Goal: Contribute content: Add original content to the website for others to see

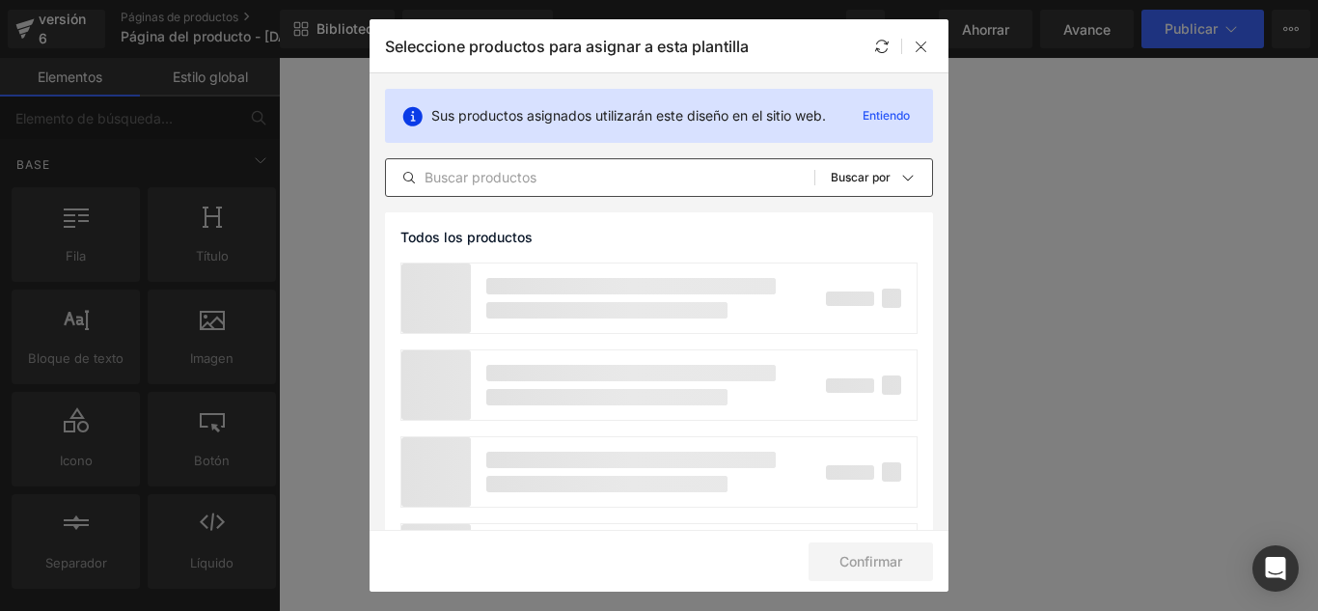
click at [553, 183] on input "text" at bounding box center [600, 177] width 428 height 23
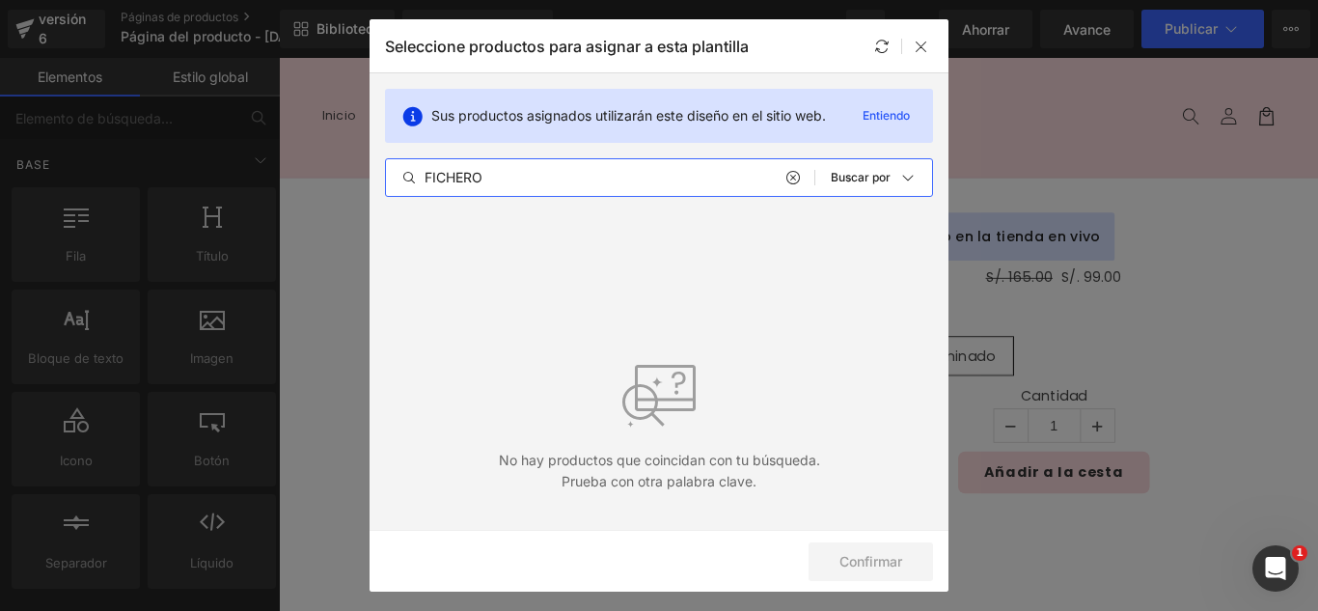
click at [604, 178] on input "FICHERO" at bounding box center [600, 177] width 428 height 23
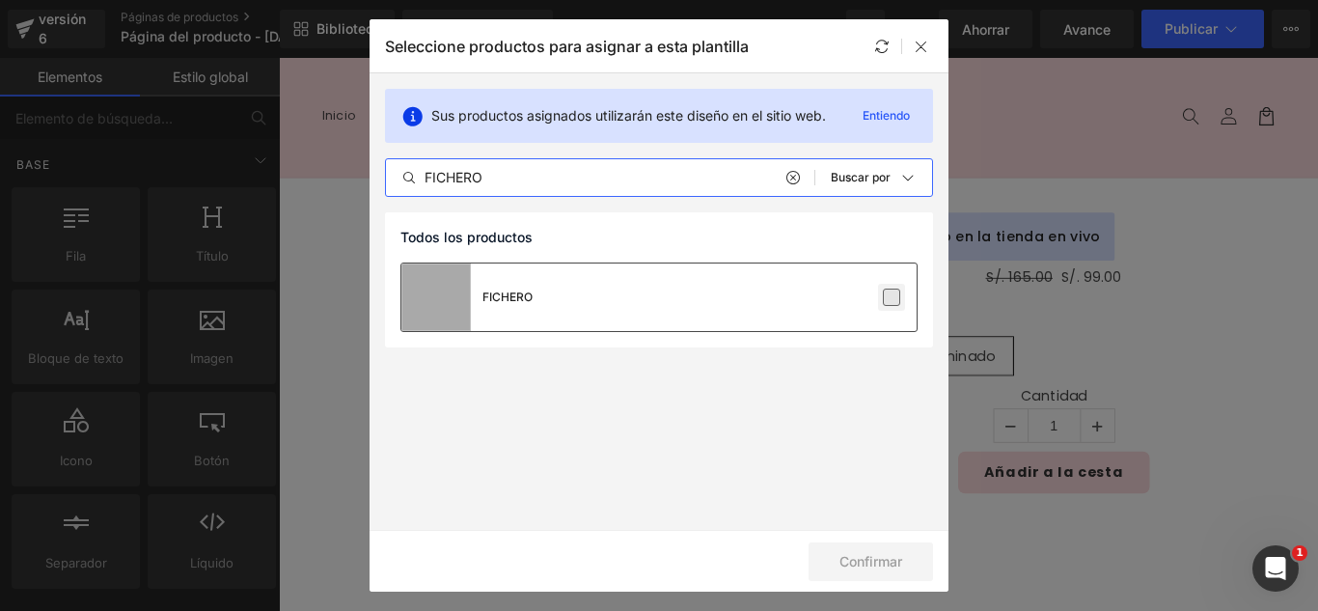
type input "FICHERO"
click at [891, 292] on label at bounding box center [891, 297] width 17 height 17
click at [892, 297] on input "checkbox" at bounding box center [892, 297] width 0 height 0
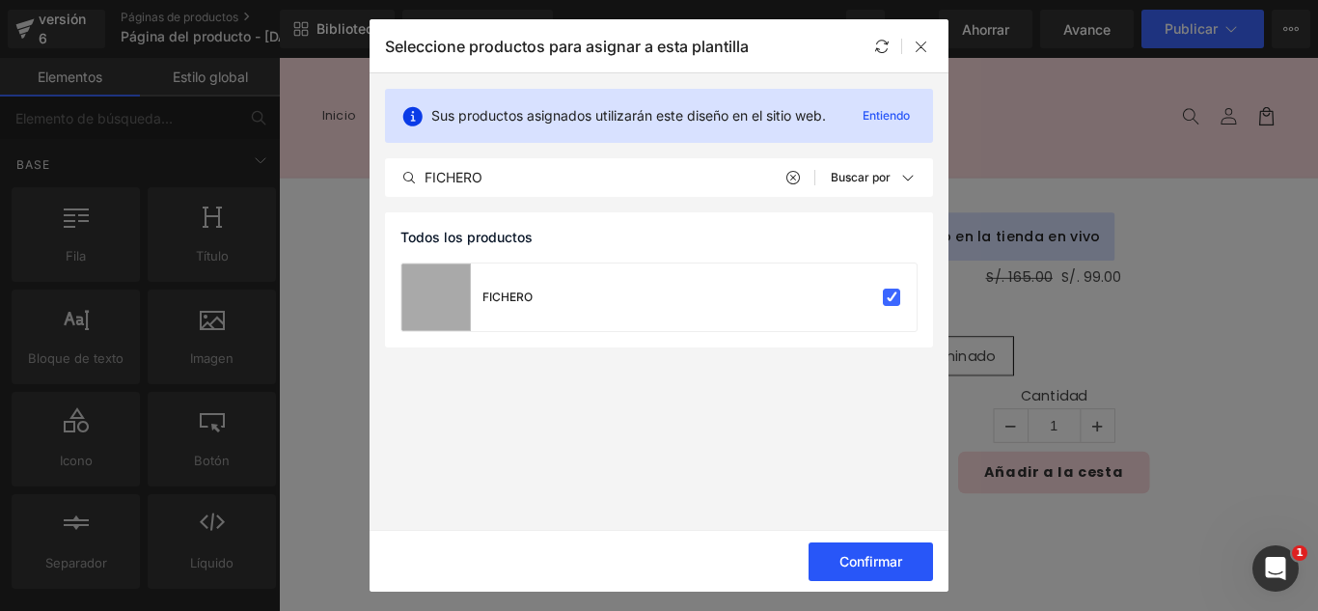
click at [890, 557] on font "Confirmar" at bounding box center [871, 561] width 63 height 16
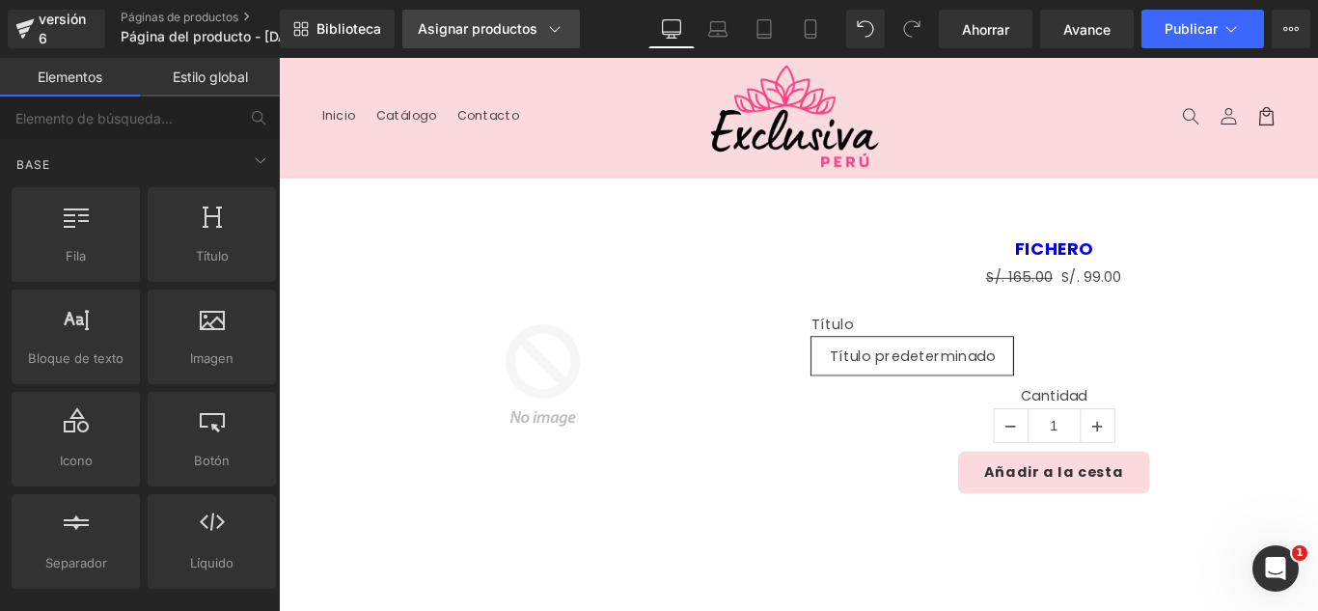
click at [518, 21] on font "Asignar productos" at bounding box center [478, 28] width 120 height 16
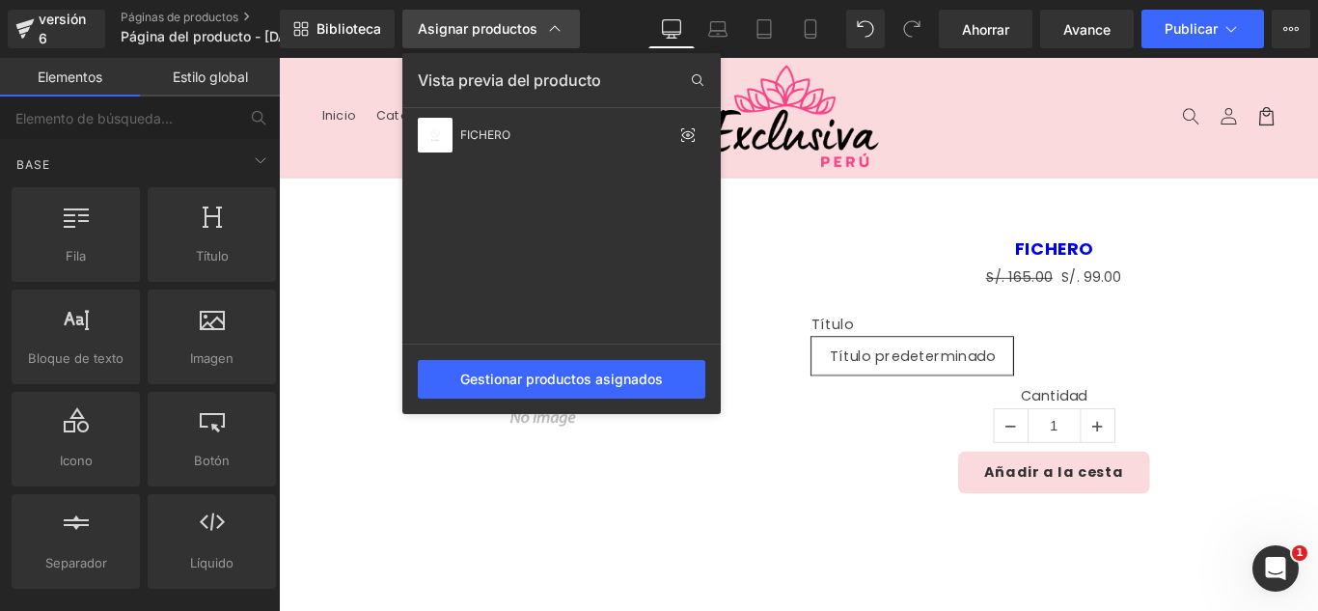
click at [518, 21] on font "Asignar productos" at bounding box center [478, 28] width 120 height 16
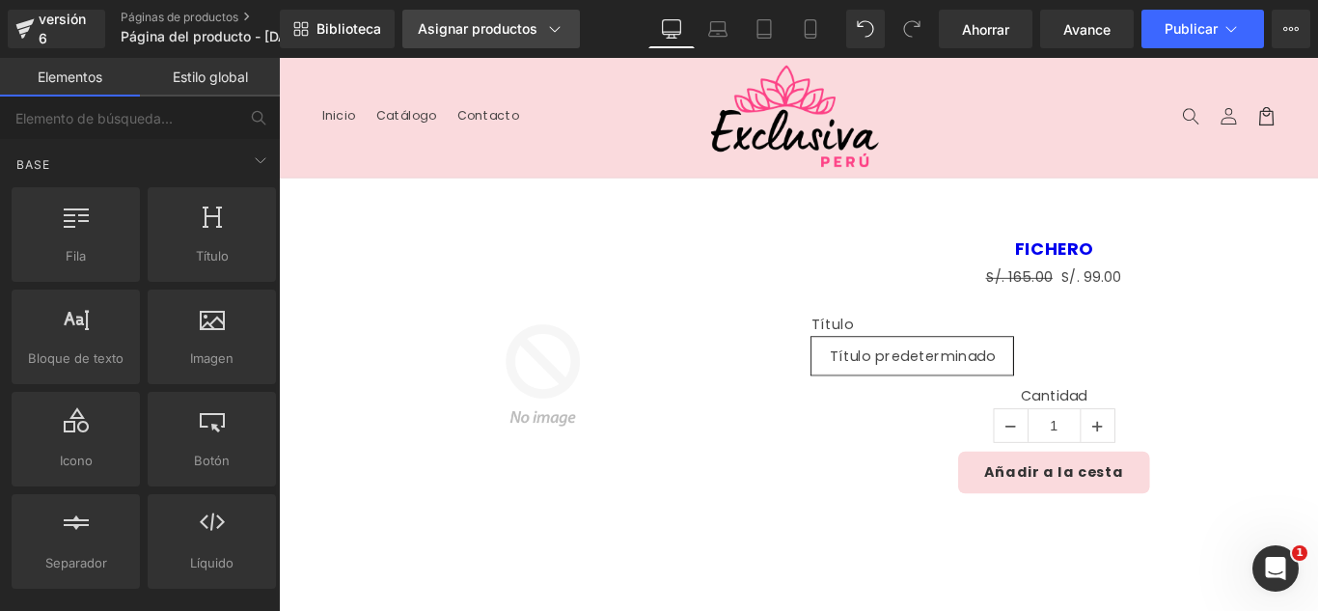
click at [518, 21] on font "Asignar productos" at bounding box center [478, 28] width 120 height 16
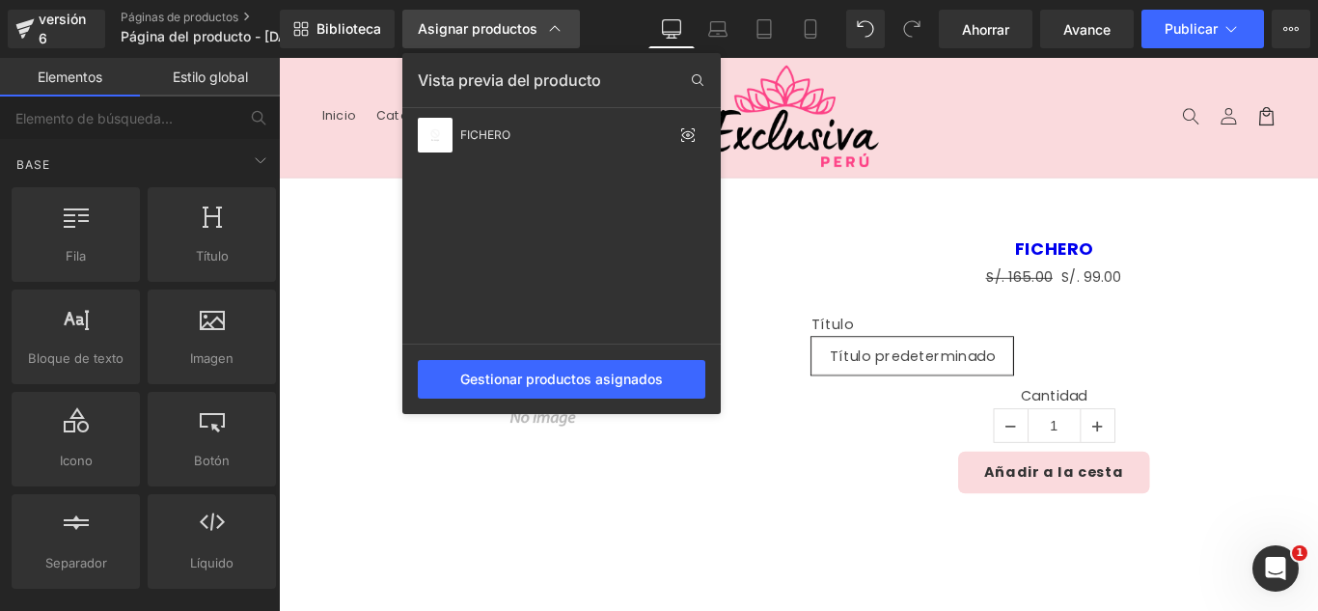
click at [518, 21] on font "Asignar productos" at bounding box center [478, 28] width 120 height 16
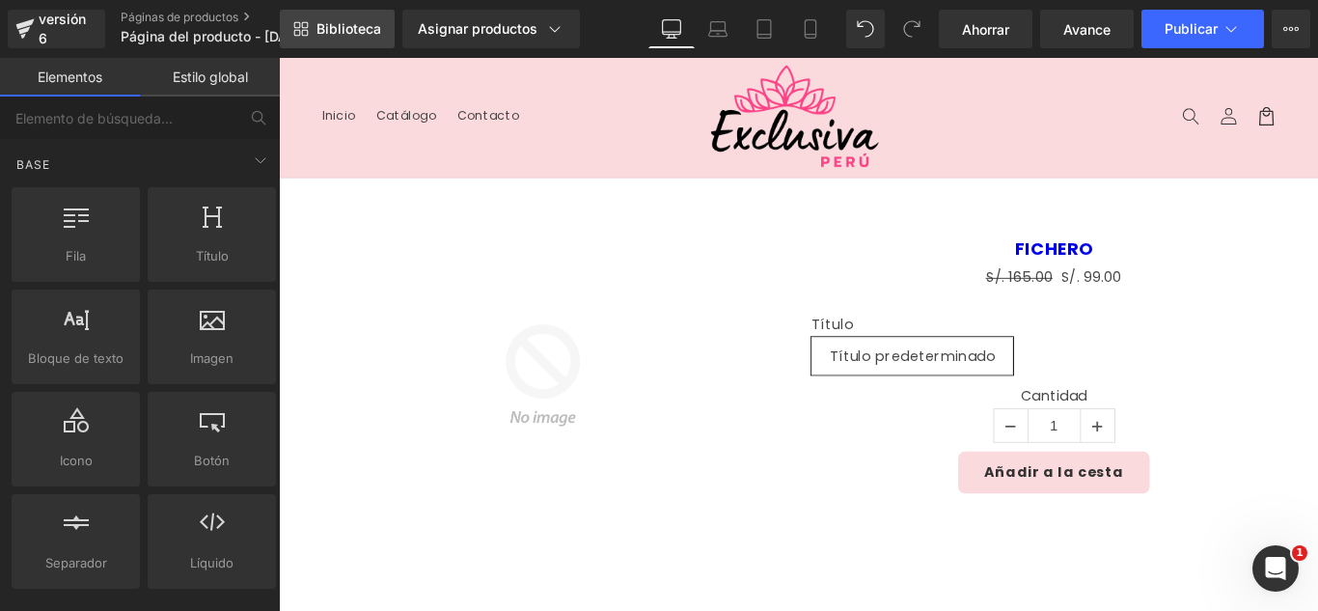
click at [377, 29] on font "Biblioteca" at bounding box center [349, 28] width 65 height 16
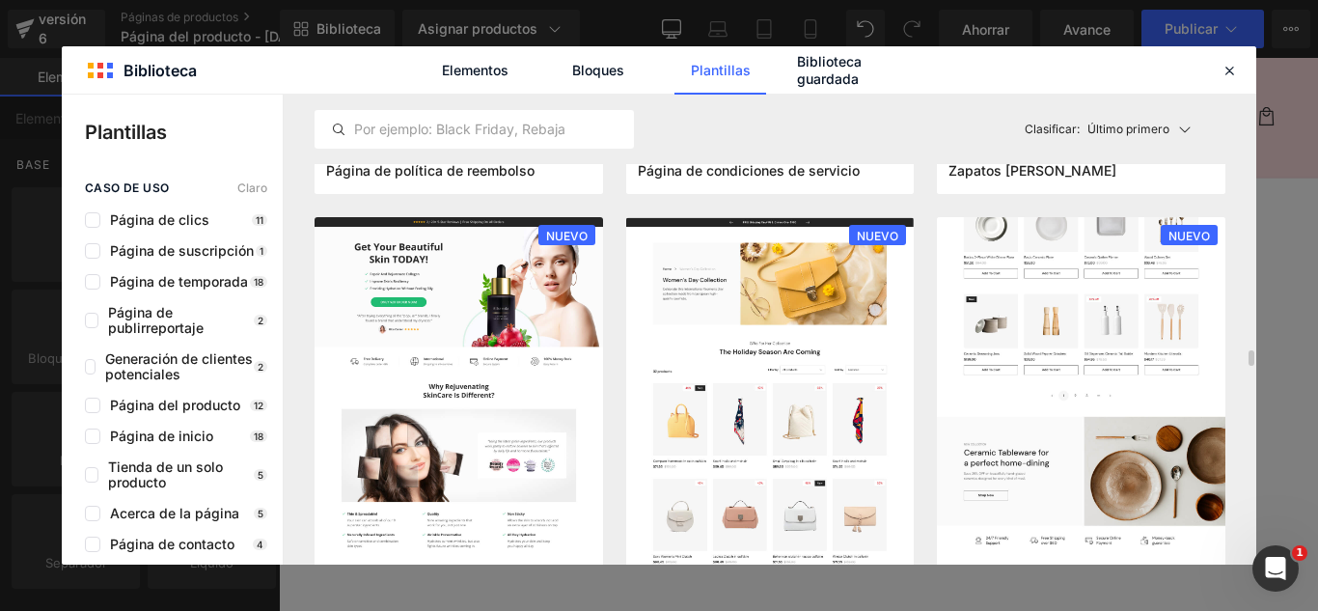
scroll to position [1834, 0]
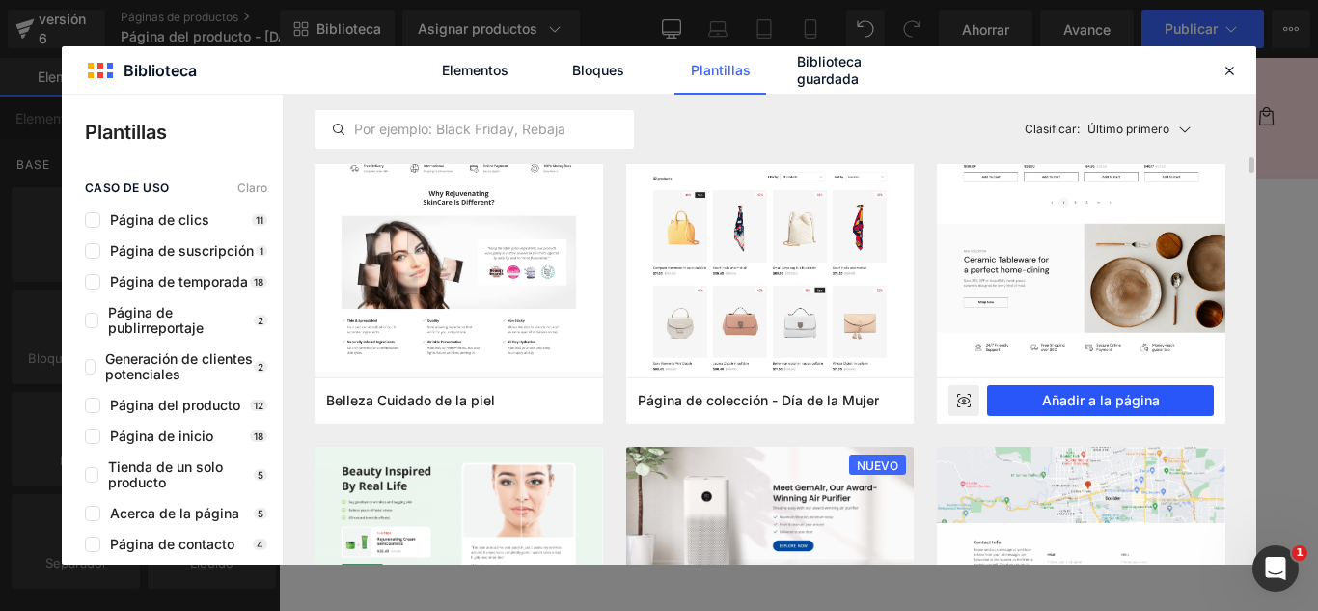
click at [1136, 397] on font "Añadir a la página" at bounding box center [1101, 400] width 118 height 16
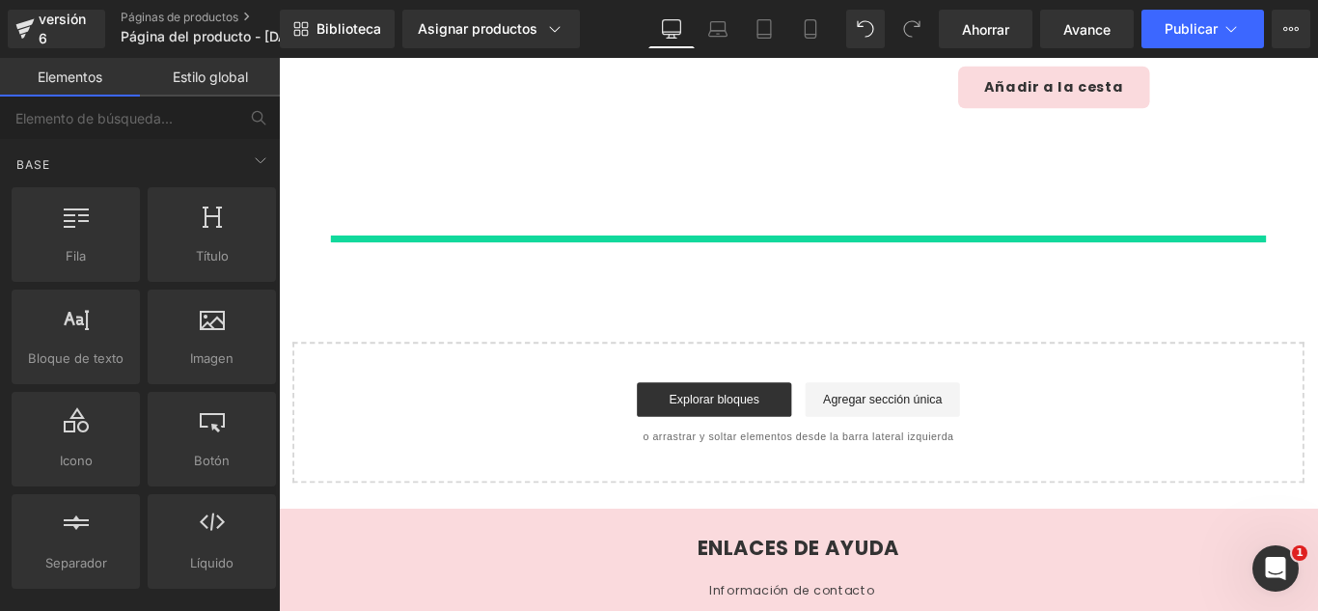
scroll to position [458, 0]
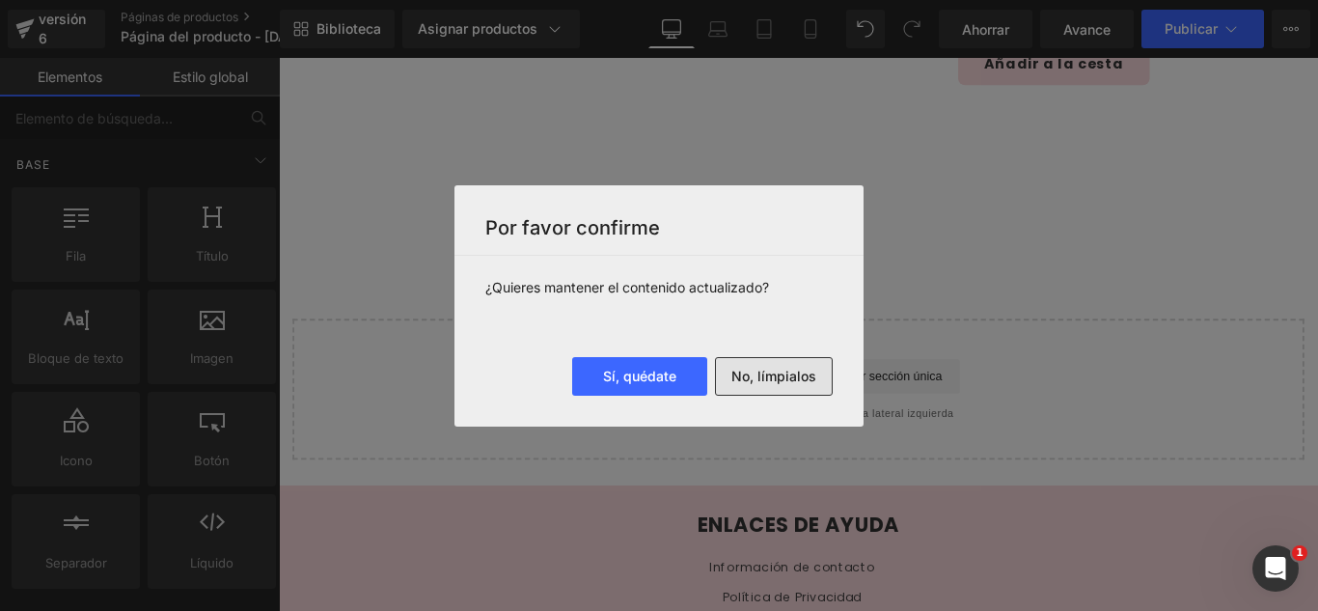
click at [771, 383] on font "No, límpialos" at bounding box center [774, 376] width 85 height 16
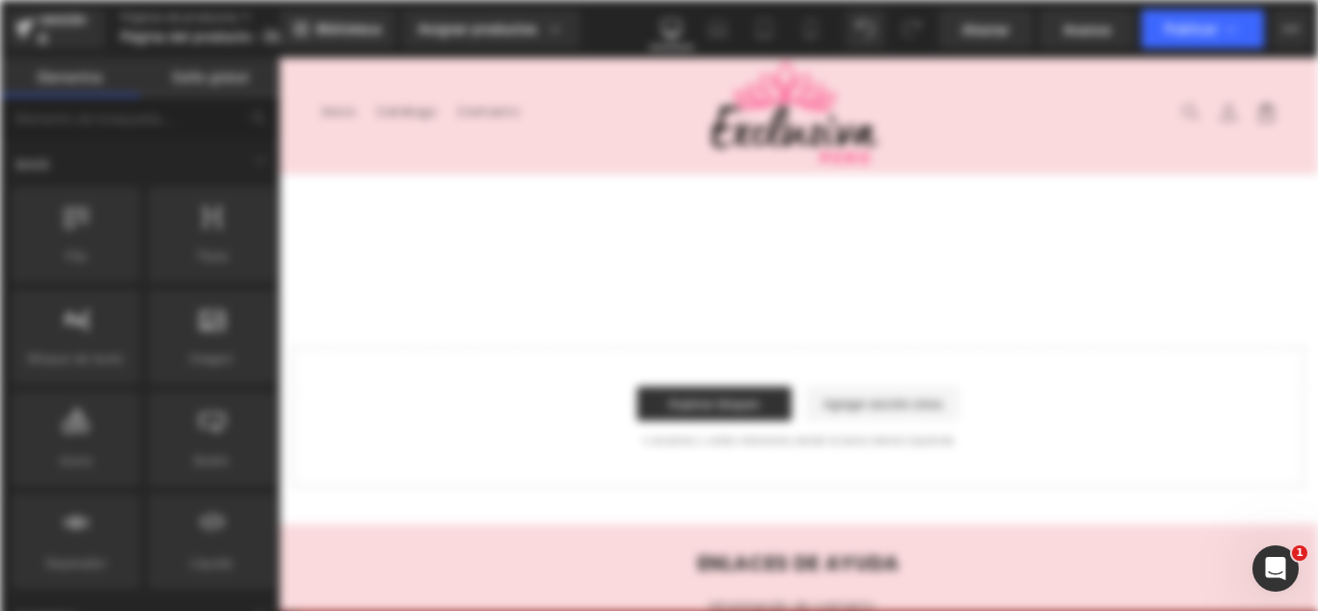
scroll to position [0, 0]
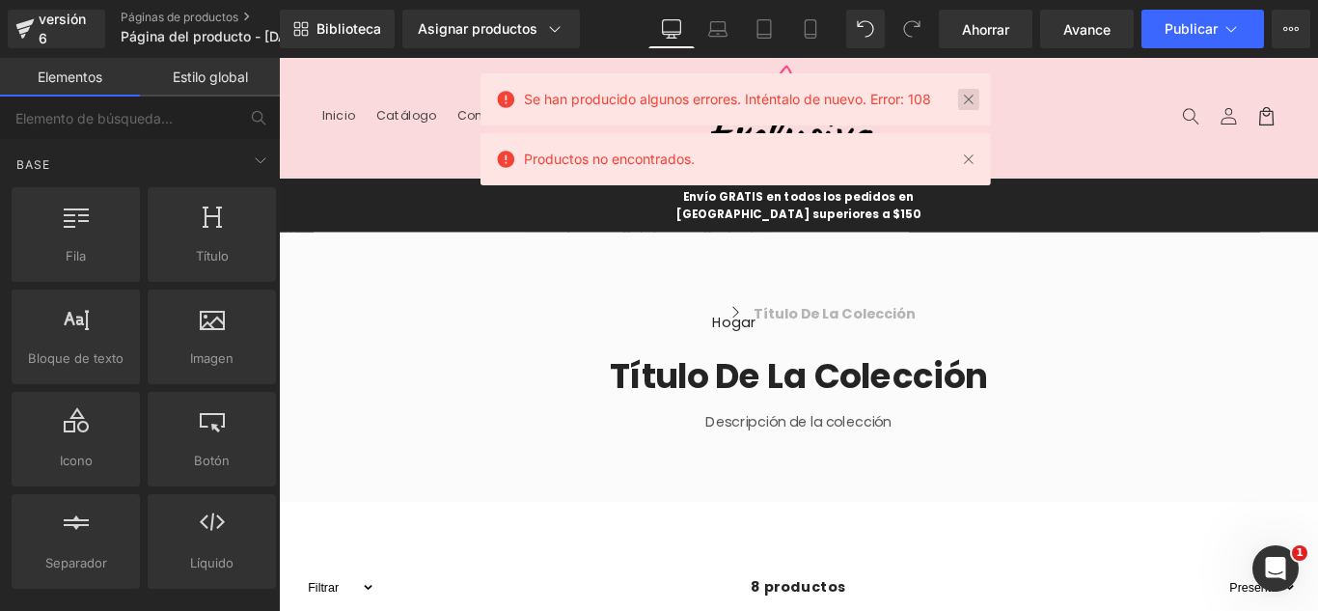
click at [977, 99] on link at bounding box center [968, 99] width 21 height 21
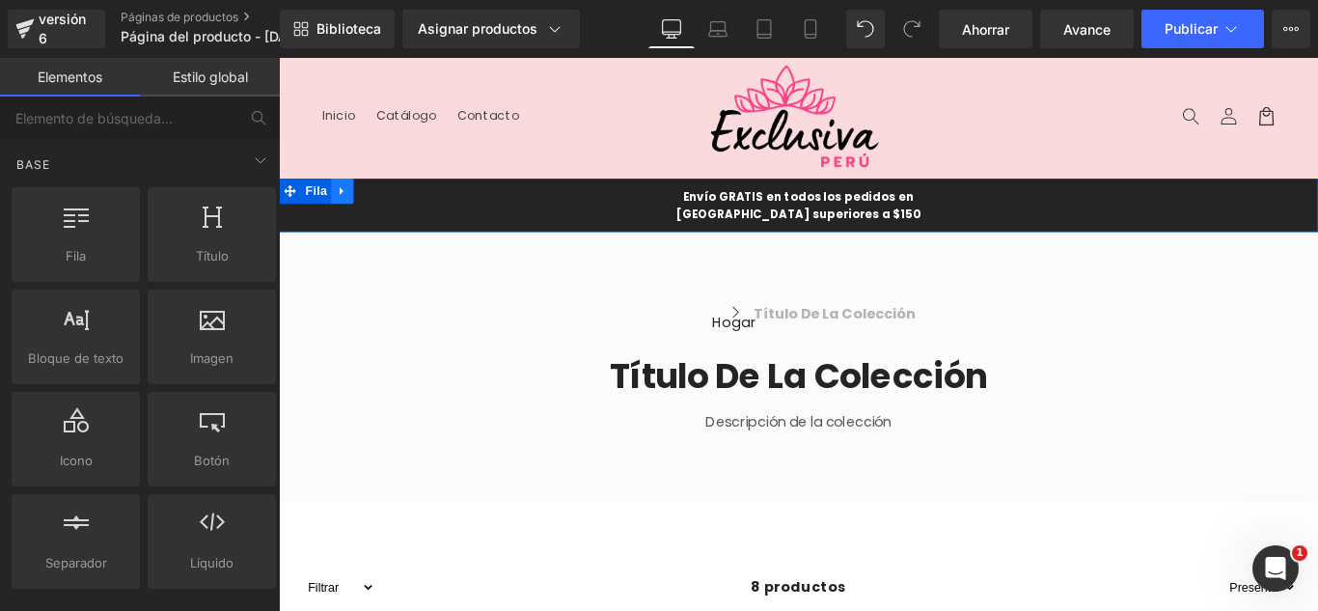
click at [350, 212] on link at bounding box center [350, 207] width 25 height 29
click at [394, 212] on icon at bounding box center [401, 208] width 14 height 14
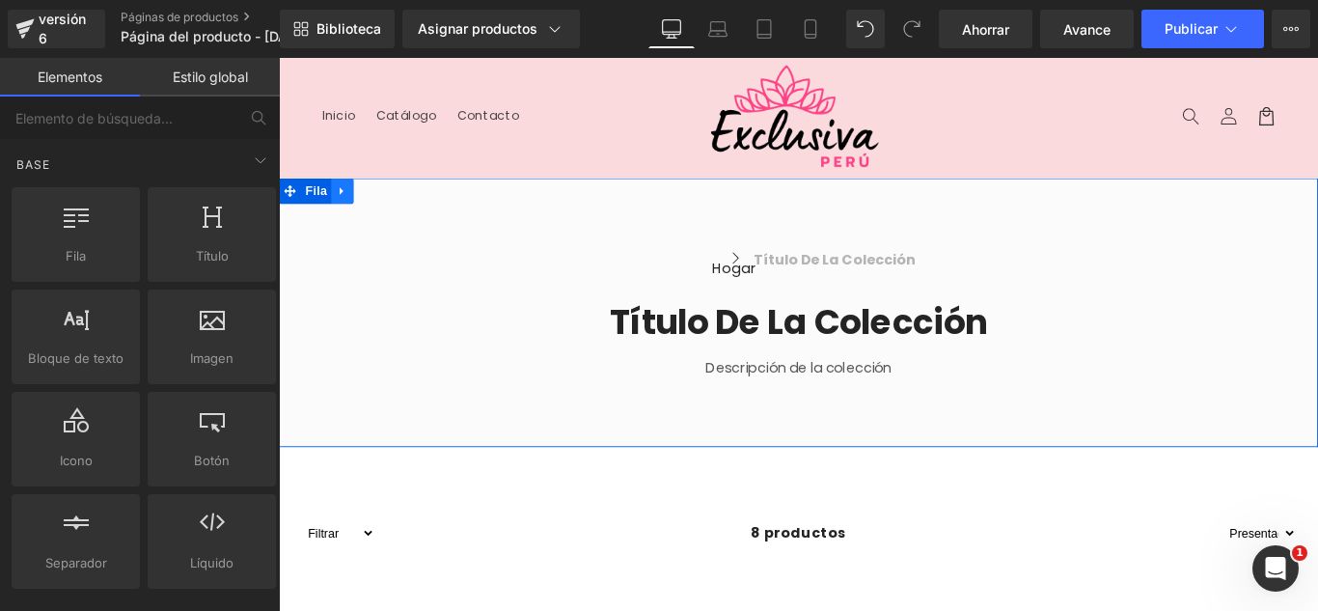
click at [347, 205] on icon at bounding box center [349, 208] width 4 height 9
click at [397, 211] on icon at bounding box center [401, 208] width 14 height 14
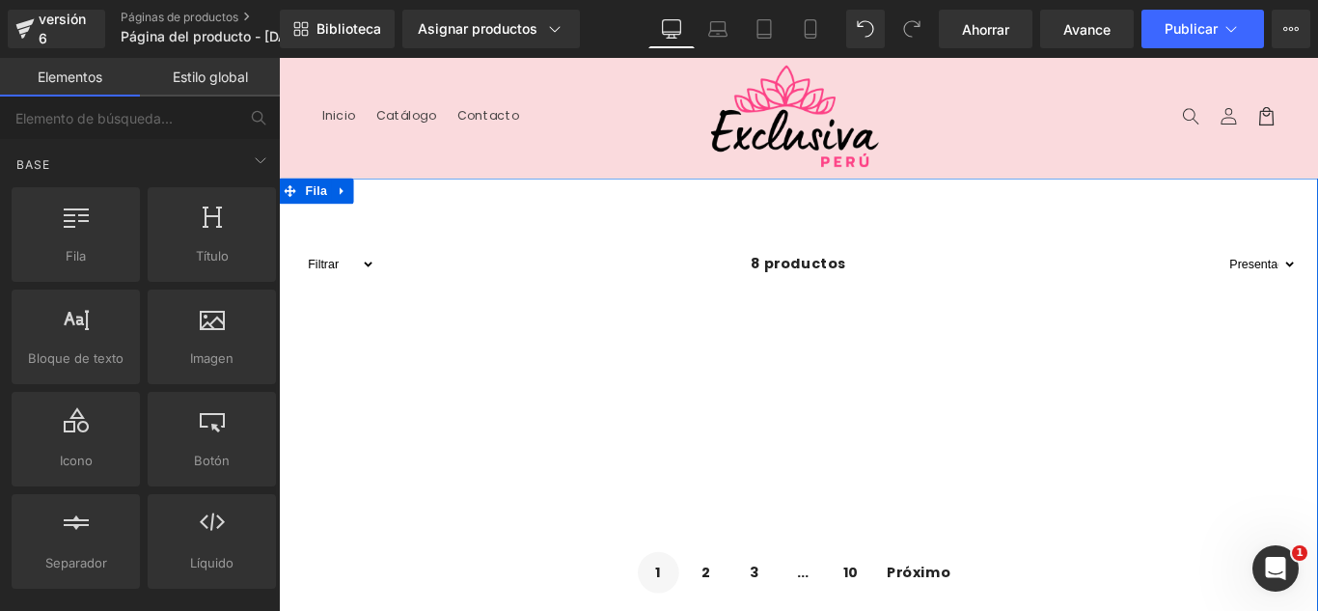
click at [347, 208] on icon at bounding box center [349, 208] width 4 height 9
click at [394, 211] on icon at bounding box center [401, 208] width 14 height 14
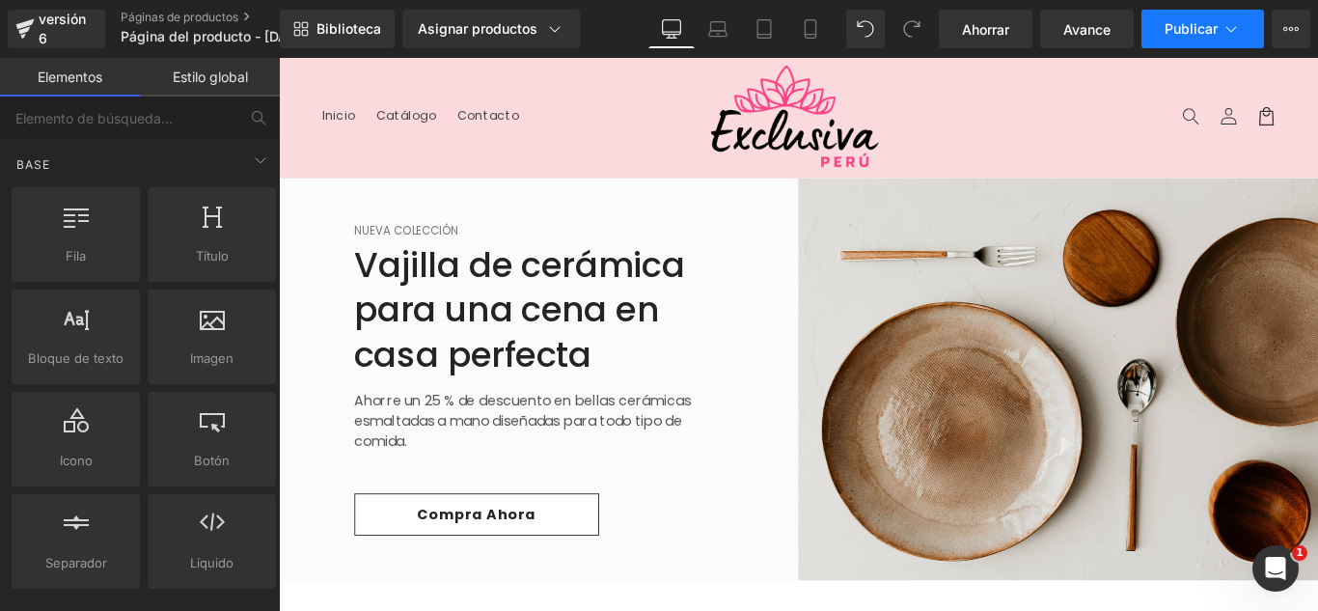
click at [1226, 30] on icon at bounding box center [1231, 28] width 19 height 19
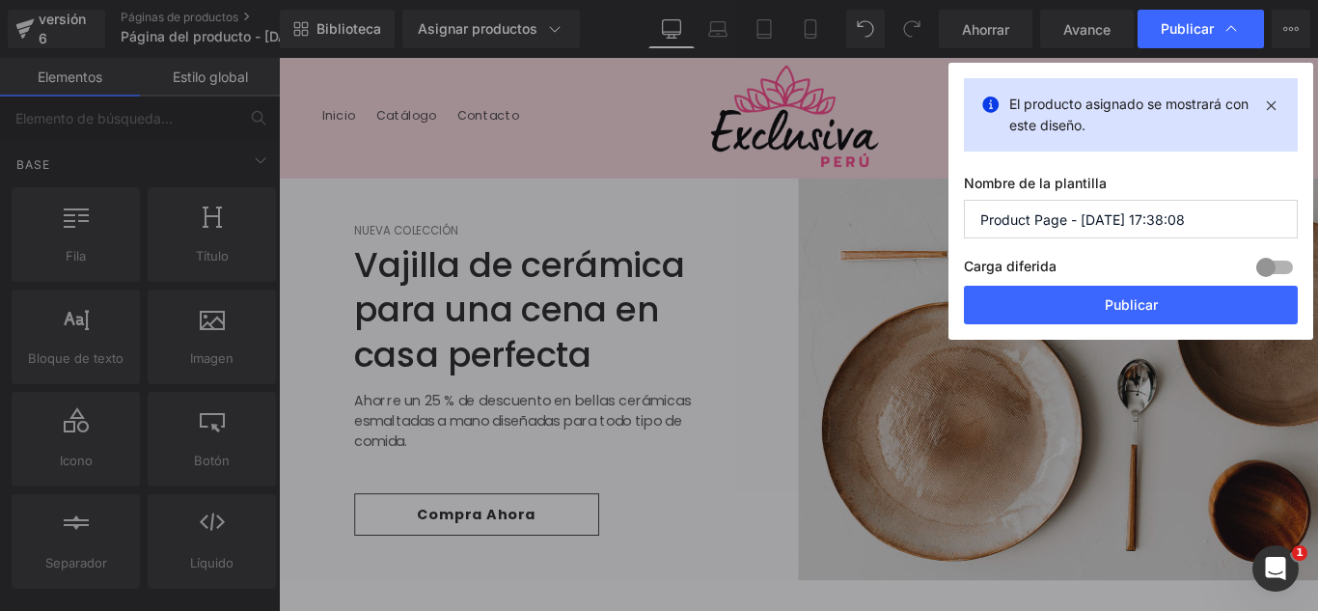
click at [1189, 213] on input "Product Page - Oct 3, 17:38:08" at bounding box center [1131, 219] width 334 height 39
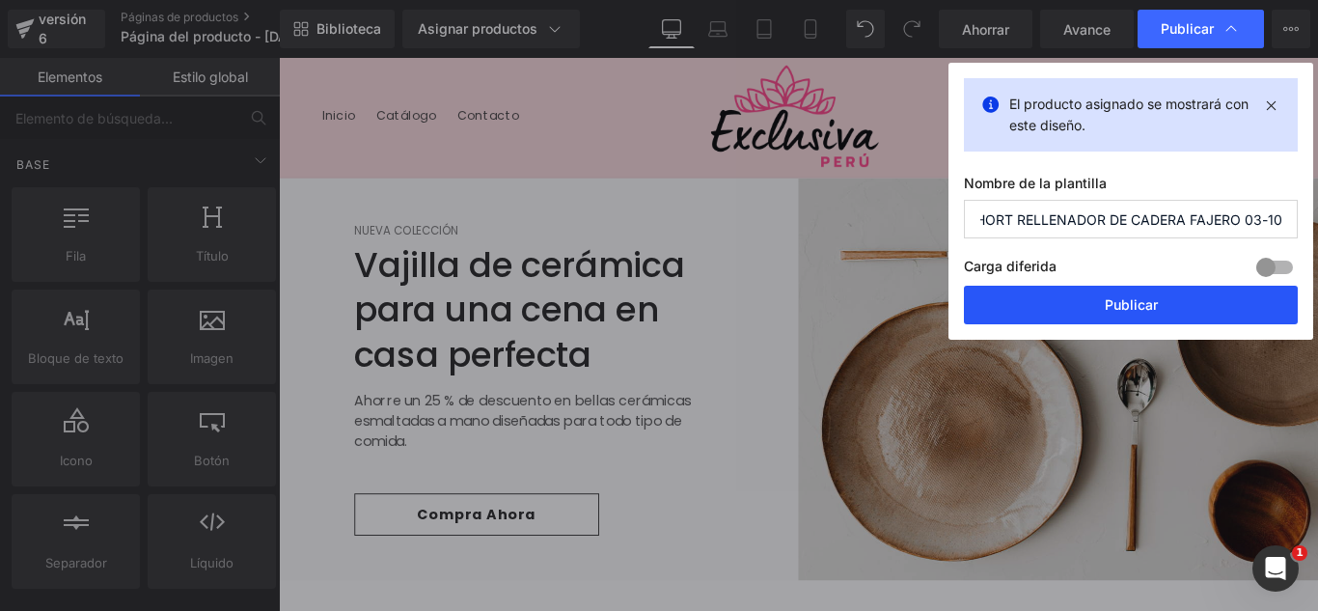
type input "SHORT RELLENADOR DE CADERA FAJERO 03-10"
drag, startPoint x: 1152, startPoint y: 307, endPoint x: 981, endPoint y: 279, distance: 174.1
click at [1152, 307] on font "Publicar" at bounding box center [1131, 304] width 53 height 16
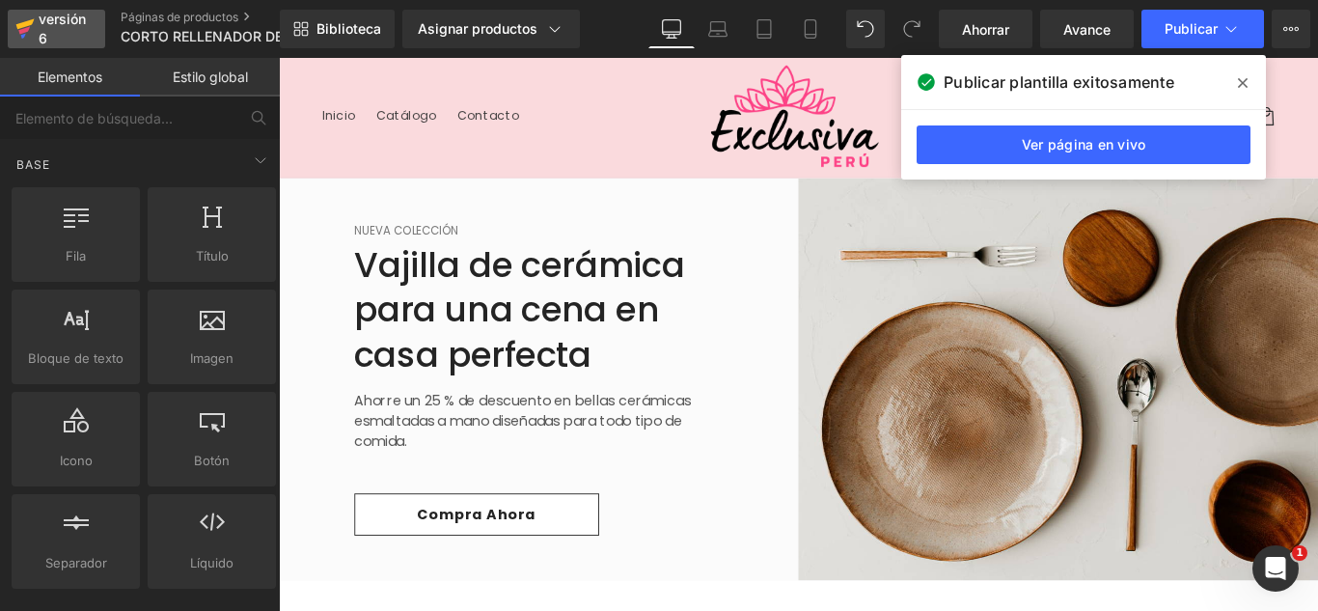
click at [58, 28] on div "versión 6" at bounding box center [64, 29] width 59 height 44
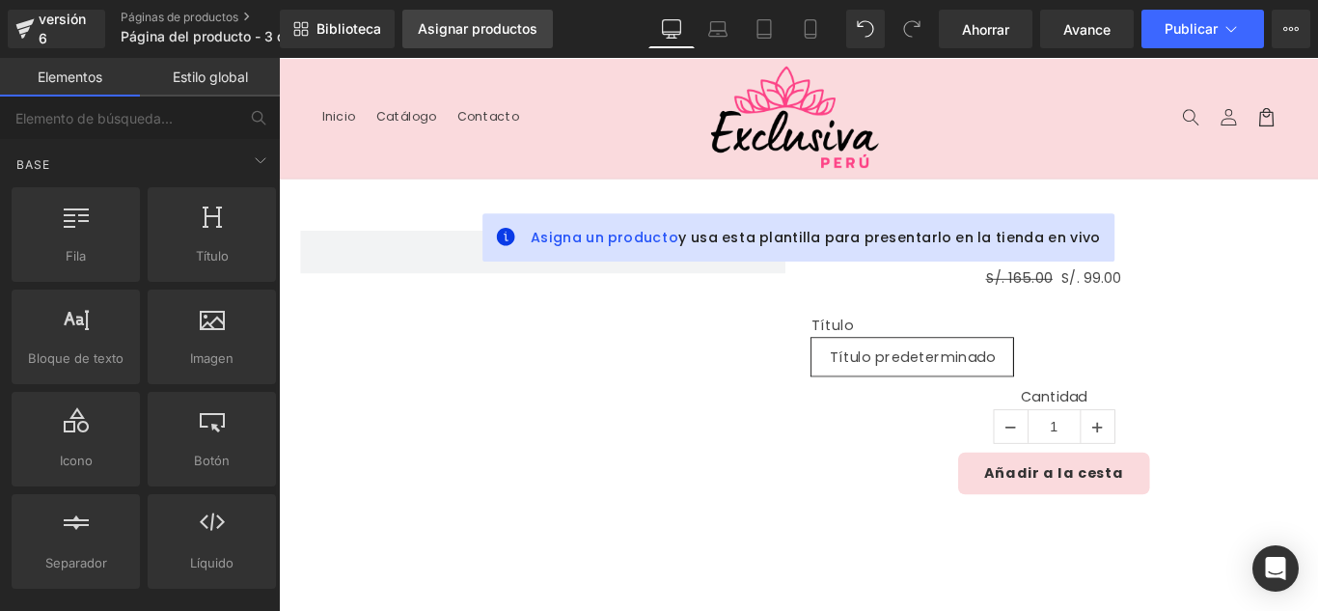
click at [454, 17] on link "Asignar productos" at bounding box center [477, 29] width 151 height 39
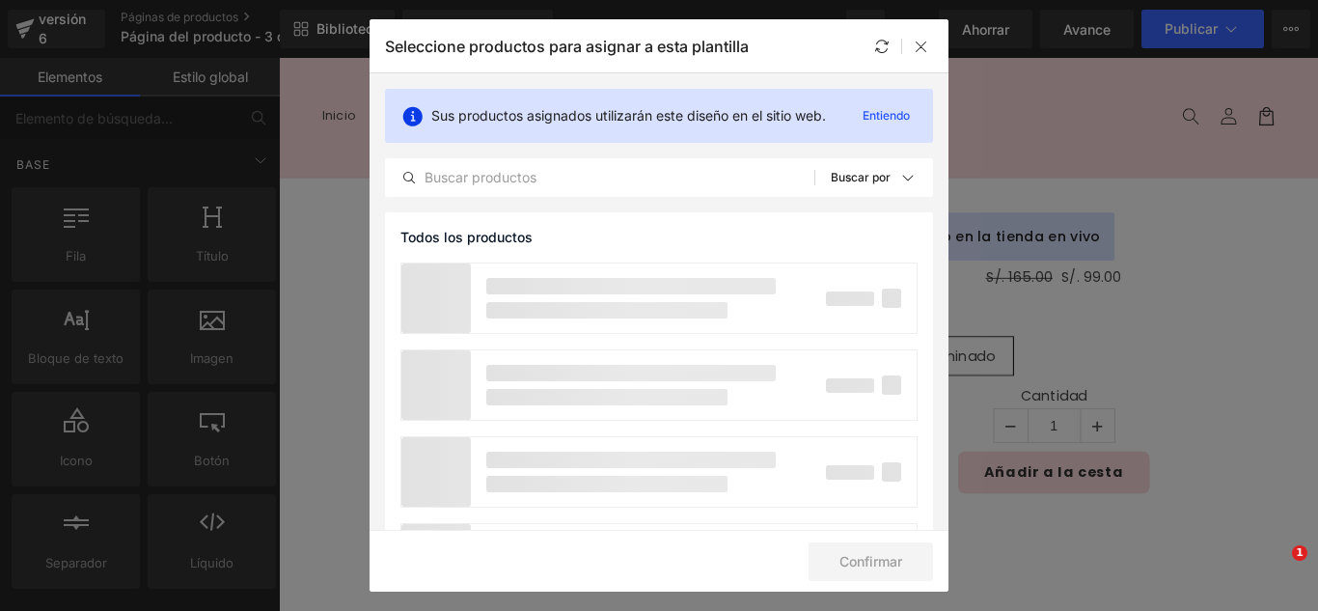
click at [486, 32] on div "Seleccione productos para asignar a esta plantilla" at bounding box center [659, 45] width 579 height 53
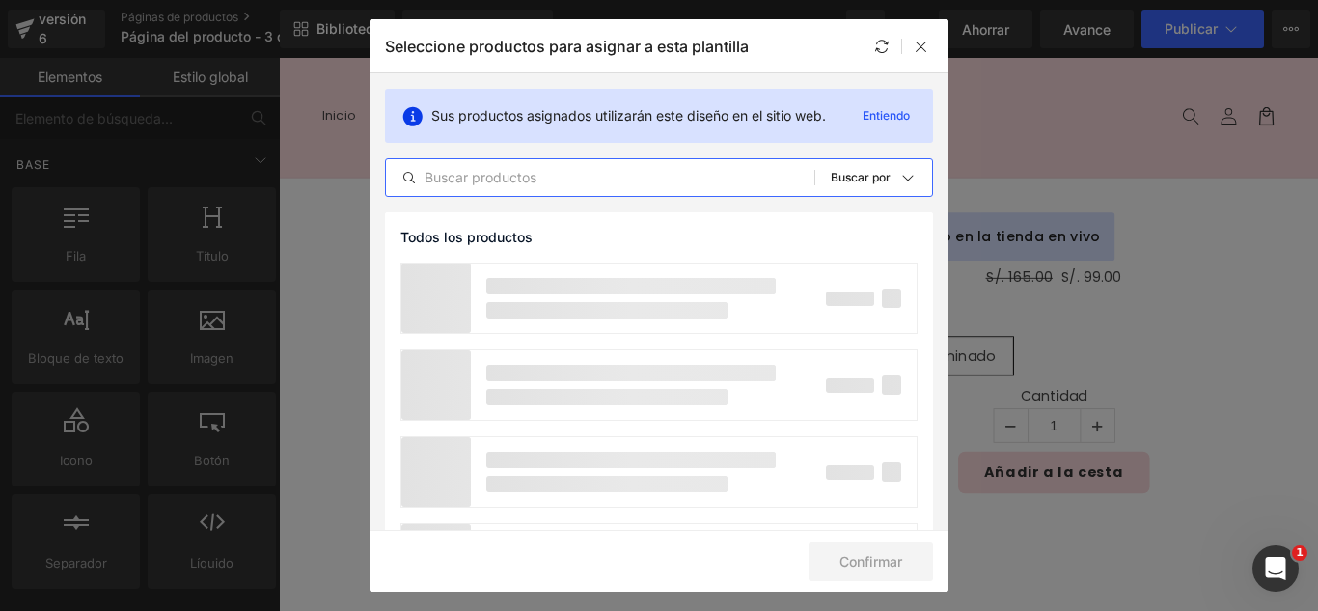
click at [518, 174] on input "text" at bounding box center [600, 177] width 428 height 23
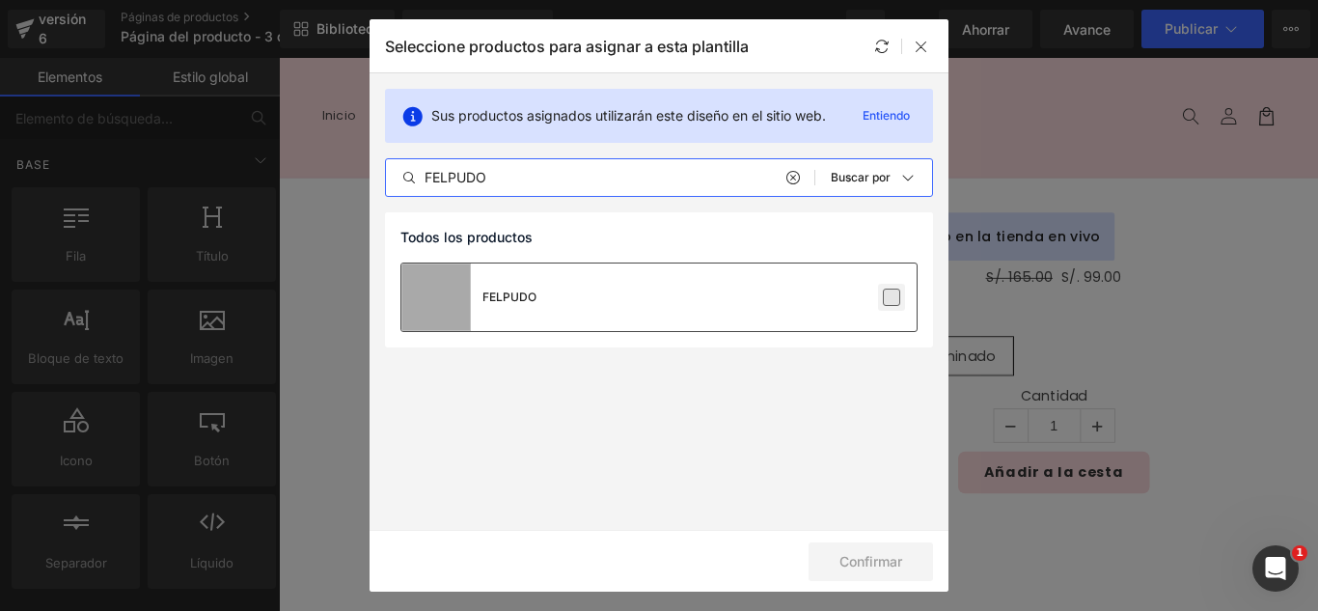
type input "FELPUDO"
click at [893, 295] on label at bounding box center [891, 297] width 17 height 17
click at [892, 297] on input "checkbox" at bounding box center [892, 297] width 0 height 0
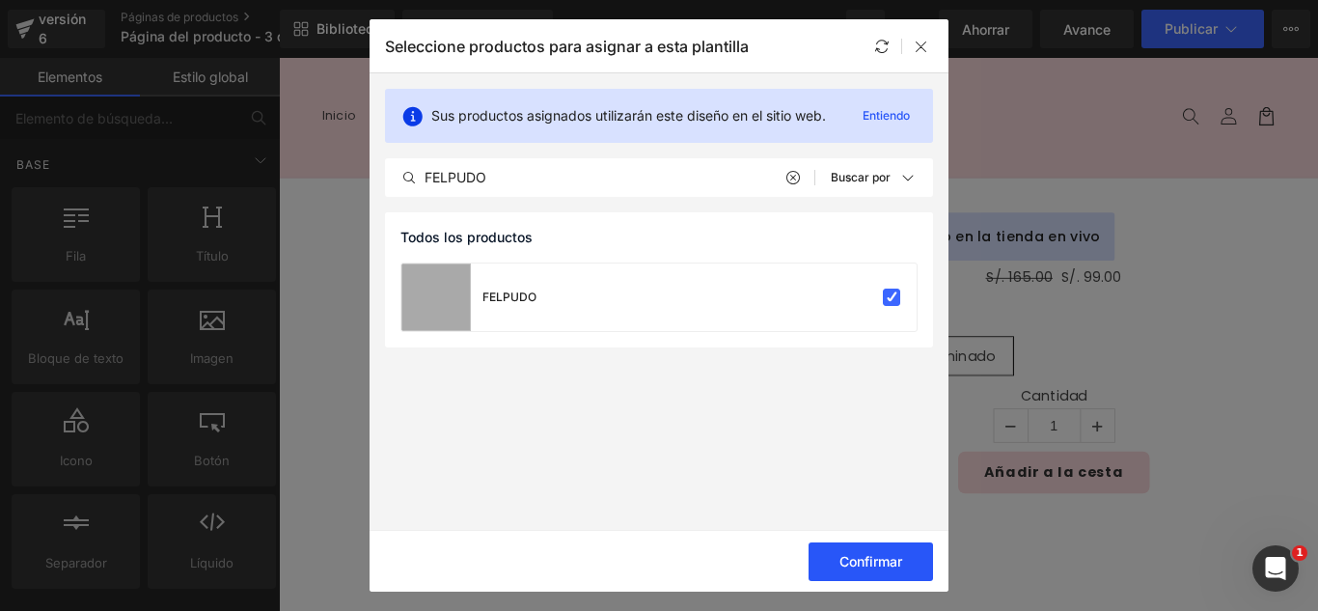
click at [896, 558] on font "Confirmar" at bounding box center [871, 561] width 63 height 16
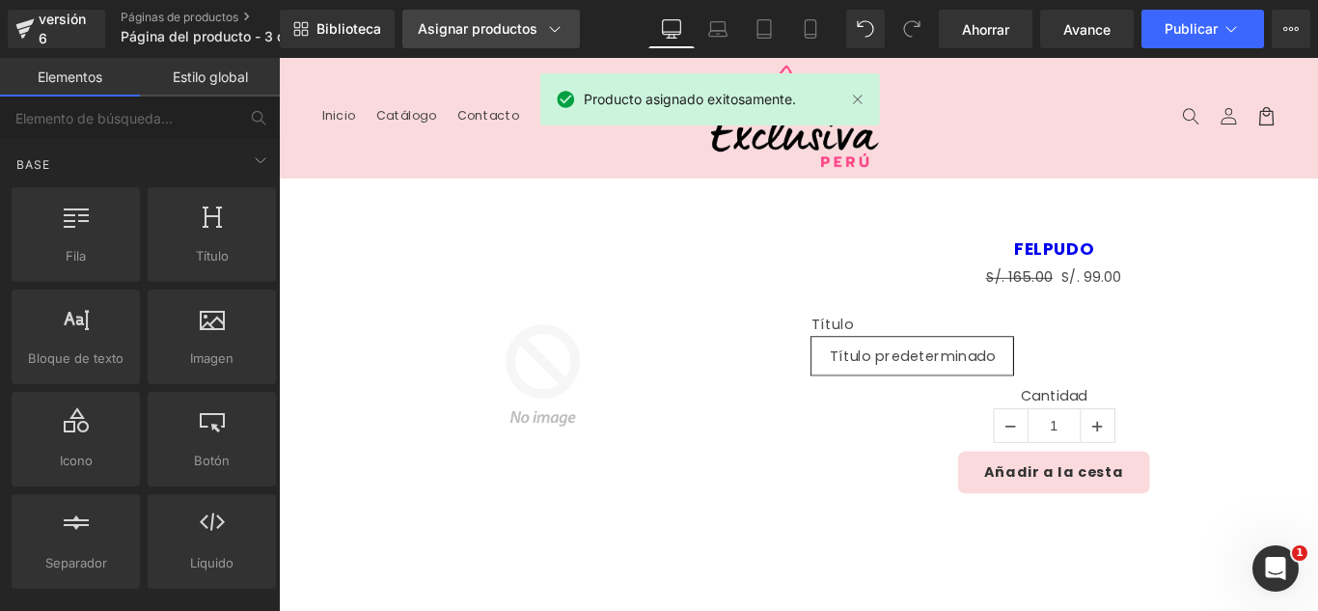
click at [515, 30] on font "Asignar productos" at bounding box center [478, 28] width 120 height 16
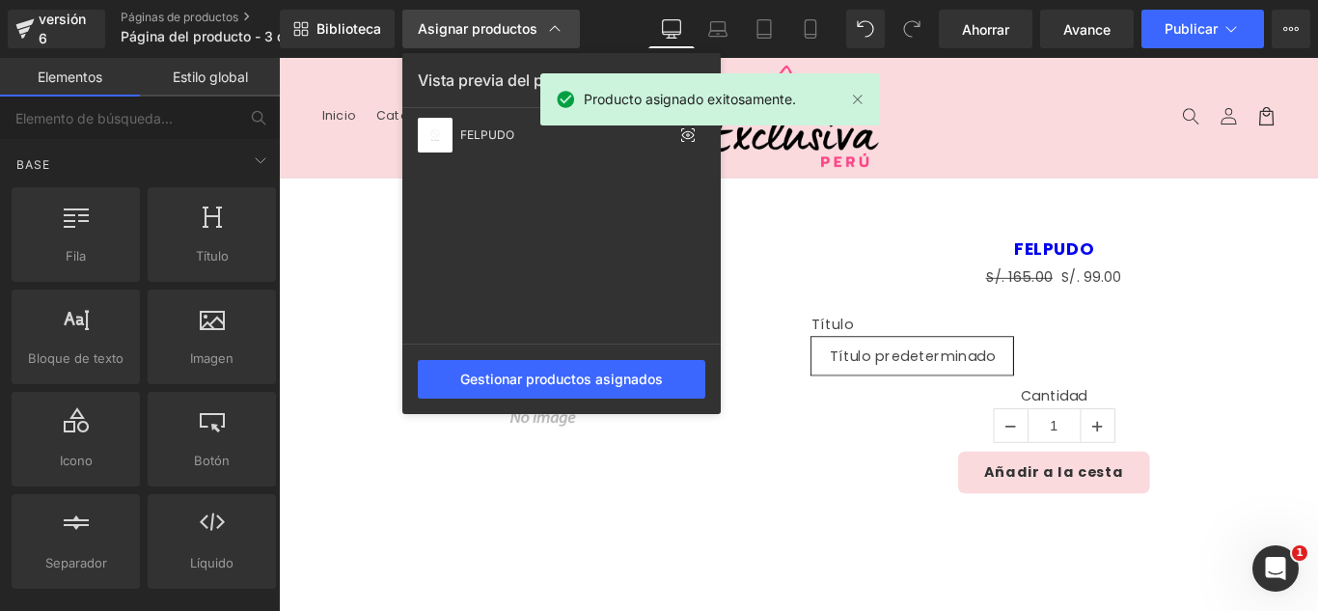
click at [515, 30] on font "Asignar productos" at bounding box center [478, 28] width 120 height 16
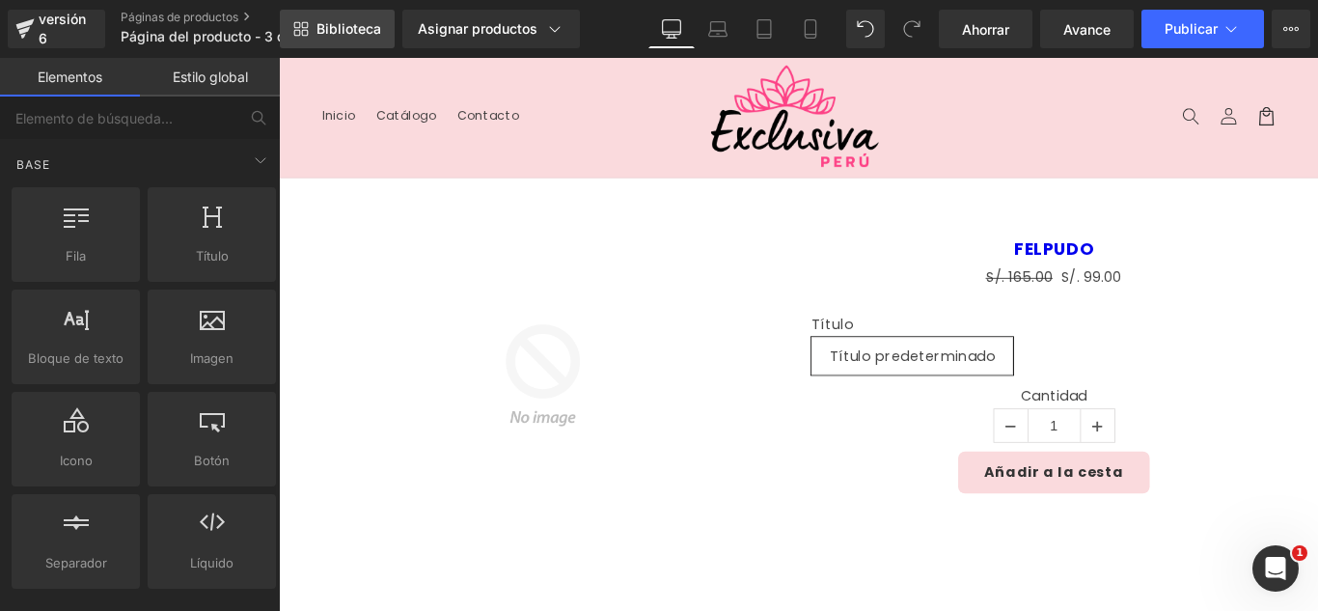
click at [354, 26] on font "Biblioteca" at bounding box center [349, 28] width 65 height 16
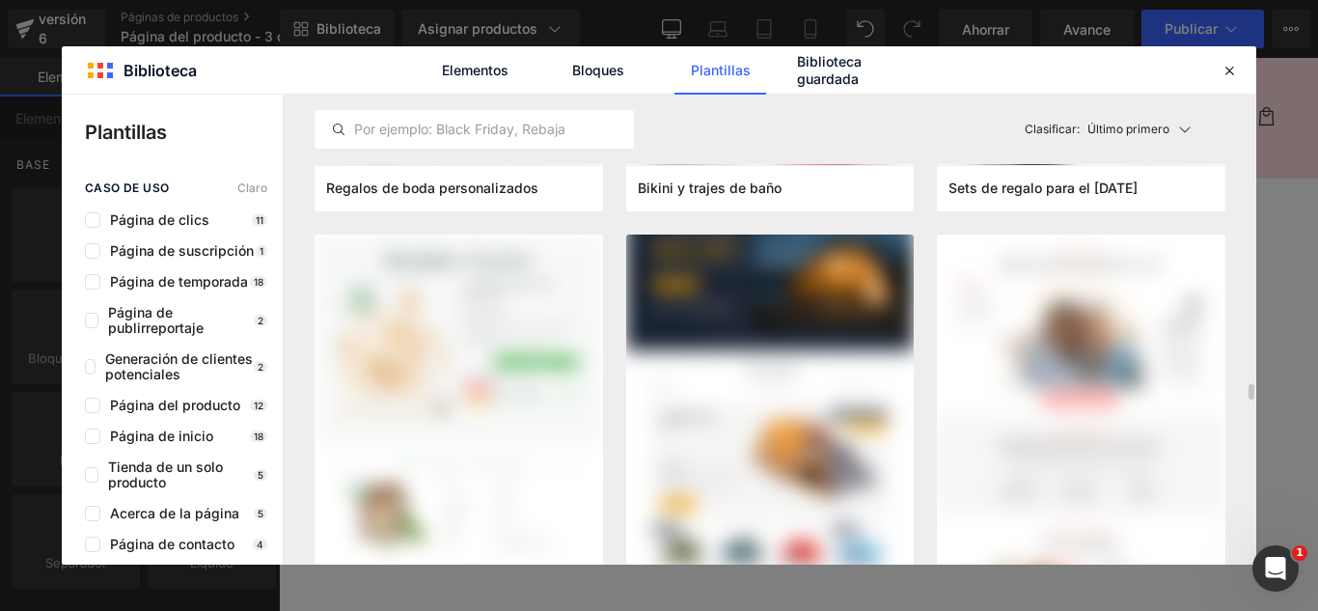
scroll to position [8589, 0]
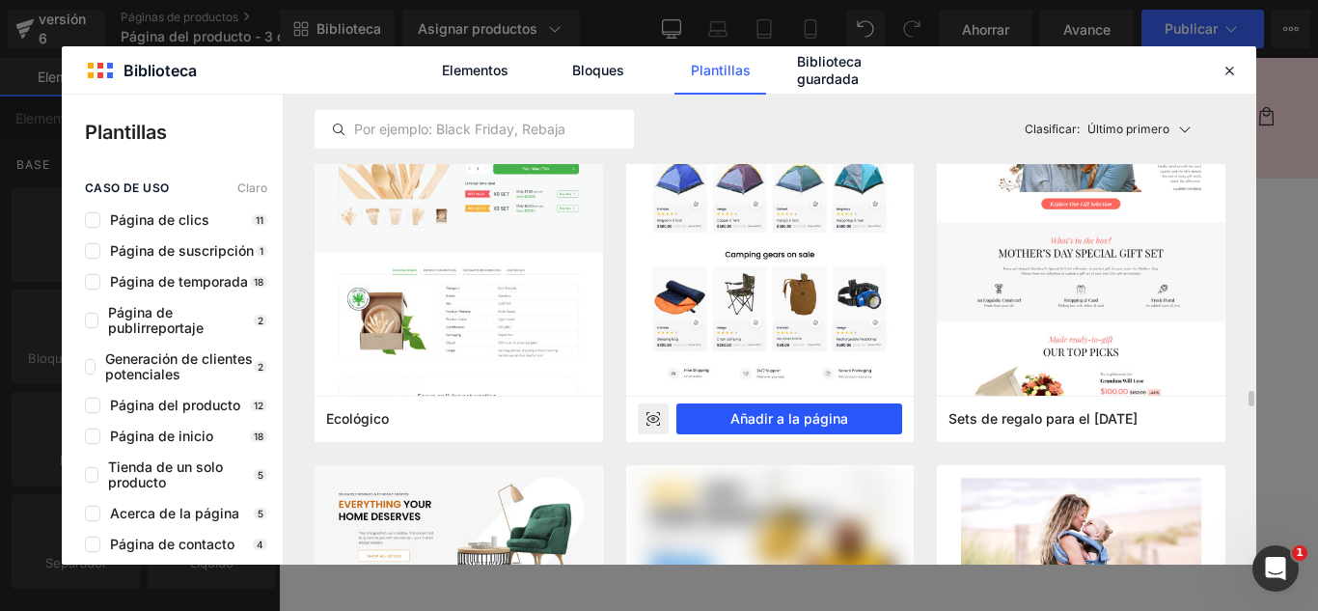
drag, startPoint x: 811, startPoint y: 418, endPoint x: 597, endPoint y: 404, distance: 213.7
click at [811, 418] on font "Añadir a la página" at bounding box center [790, 418] width 118 height 16
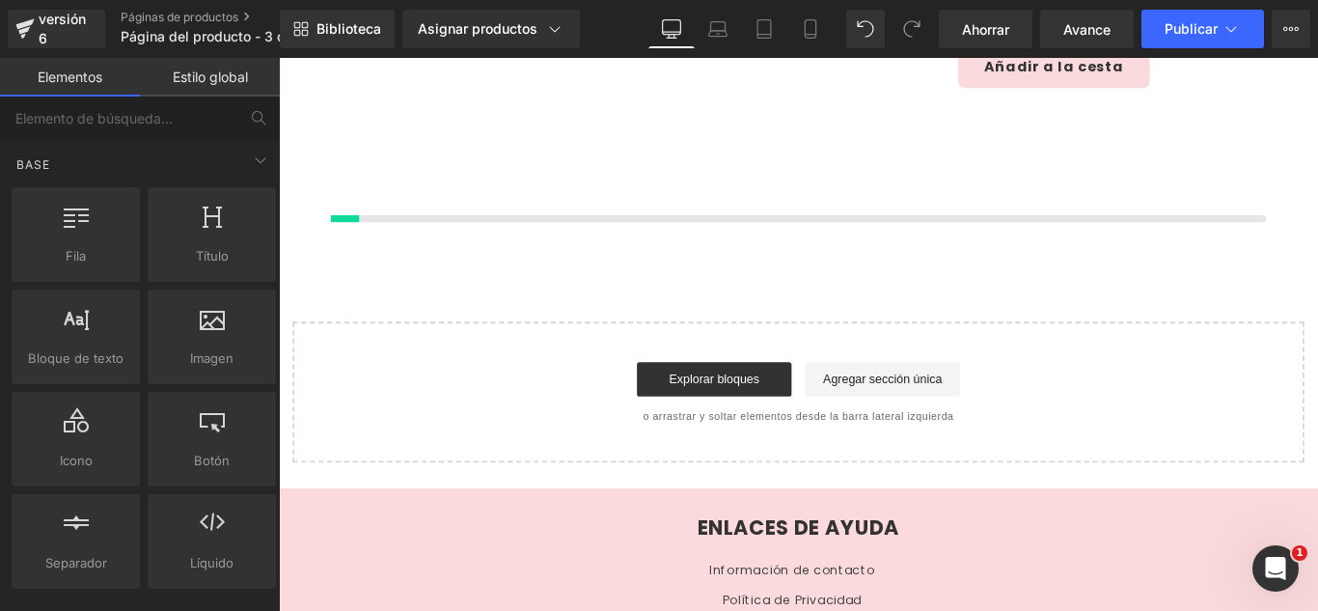
scroll to position [458, 0]
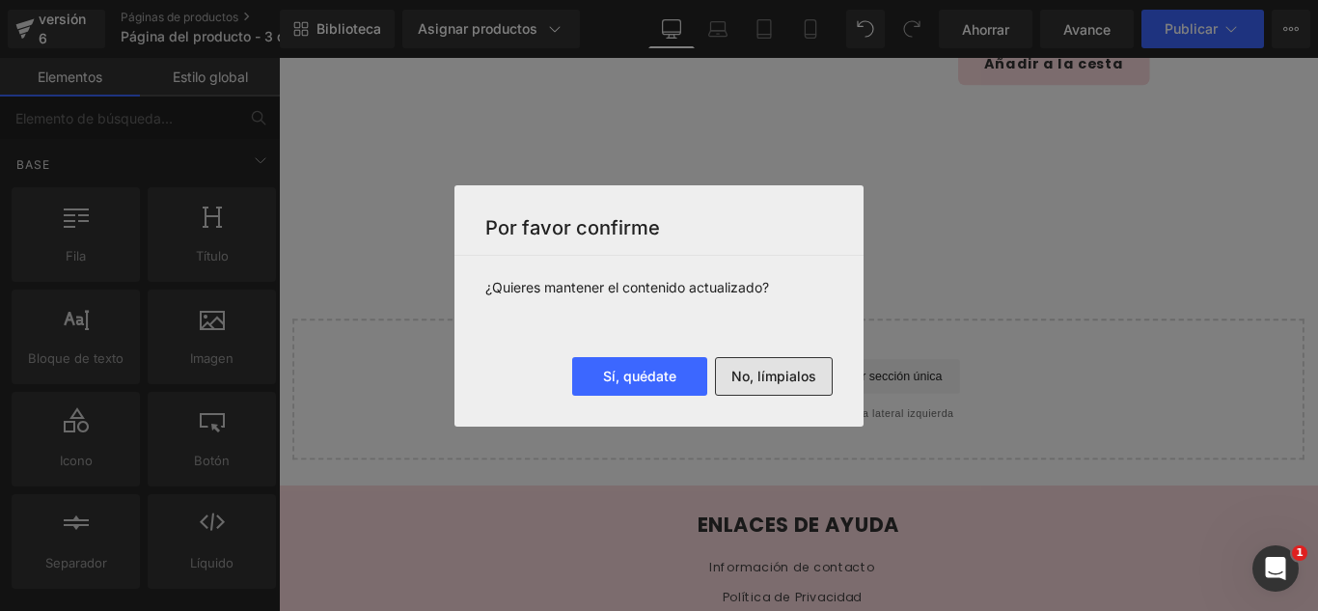
click at [795, 378] on font "No, límpialos" at bounding box center [774, 376] width 85 height 16
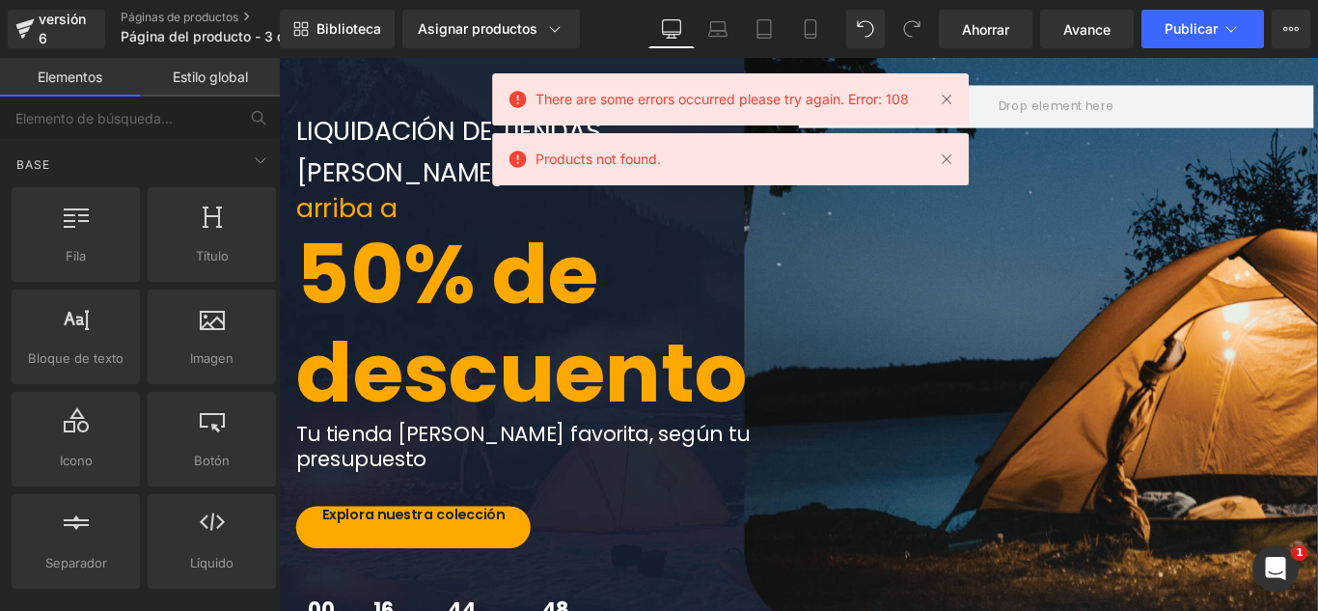
scroll to position [290, 0]
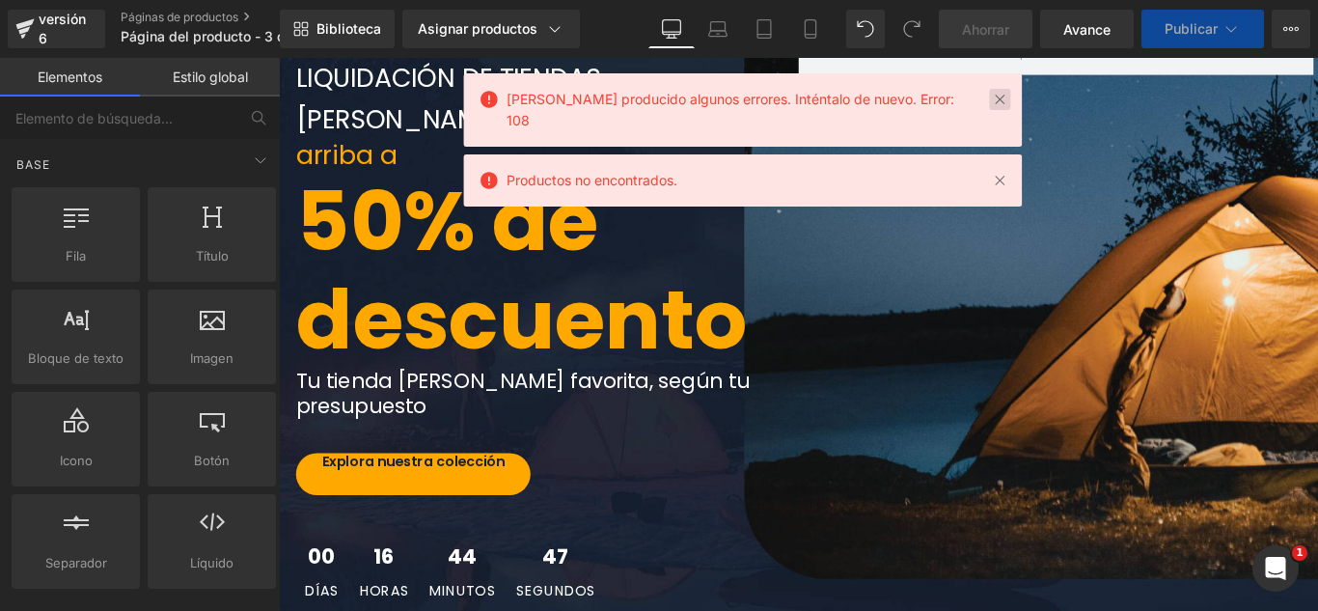
click at [989, 97] on link at bounding box center [999, 99] width 21 height 21
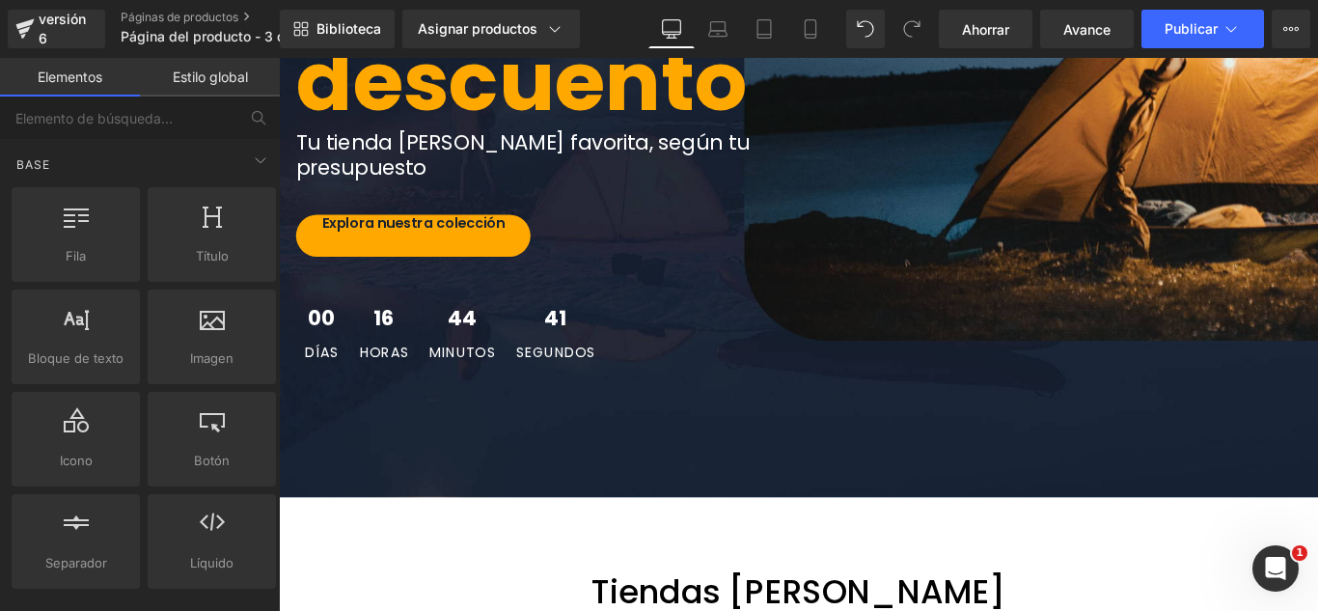
scroll to position [772, 0]
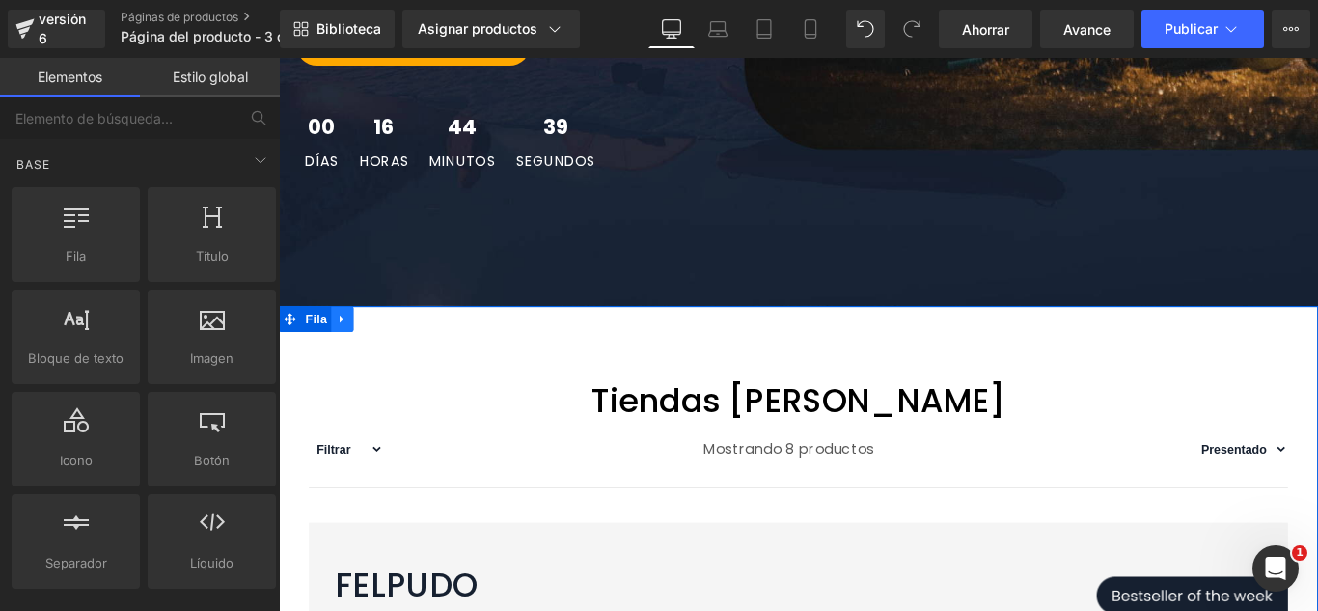
click at [344, 344] on icon at bounding box center [351, 351] width 14 height 14
click at [394, 344] on icon at bounding box center [401, 351] width 14 height 14
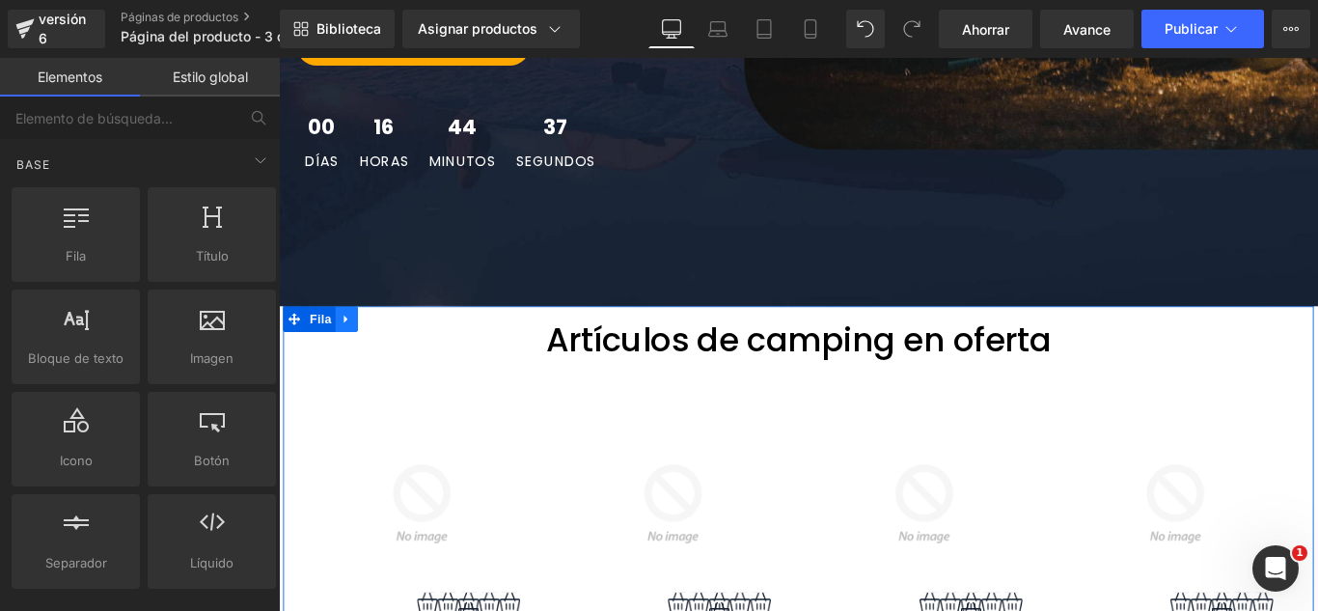
click at [352, 347] on icon at bounding box center [354, 351] width 4 height 9
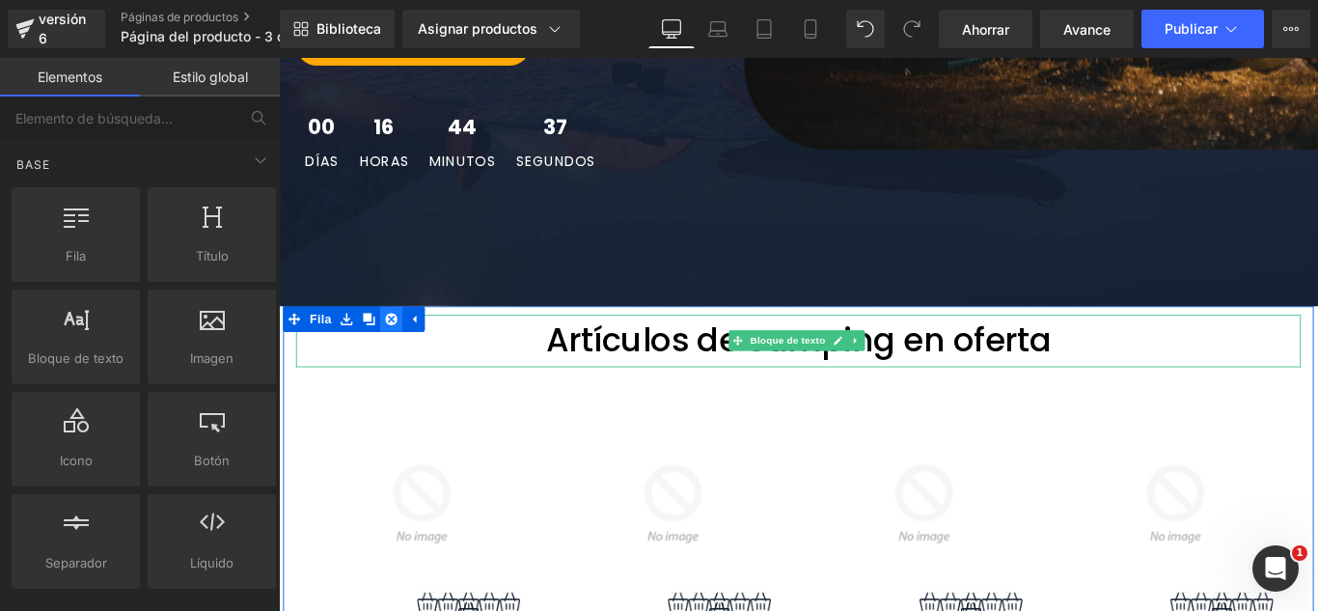
click at [396, 337] on link at bounding box center [405, 351] width 25 height 29
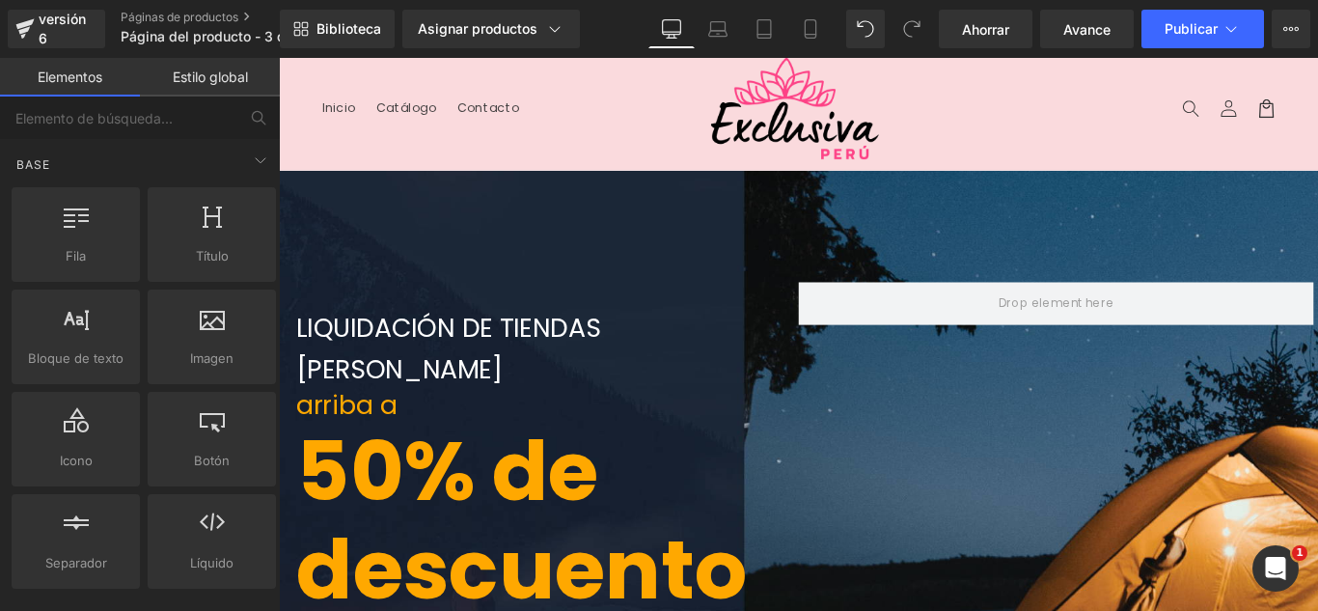
scroll to position [0, 0]
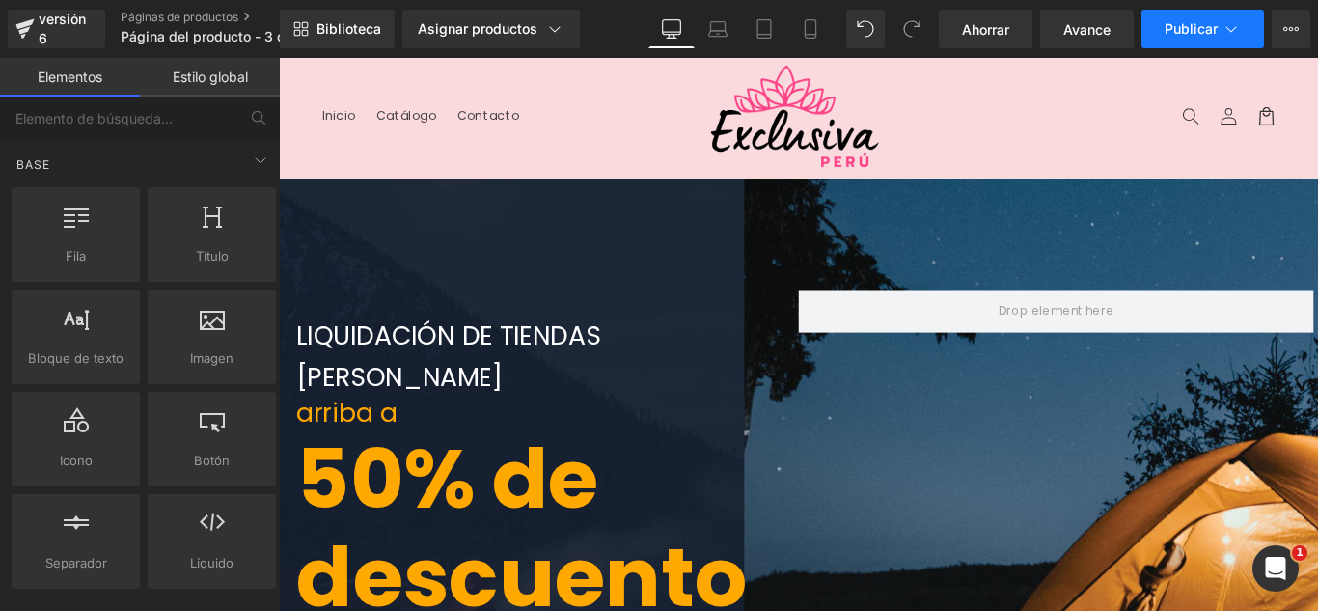
click at [1205, 41] on button "Publicar" at bounding box center [1203, 29] width 123 height 39
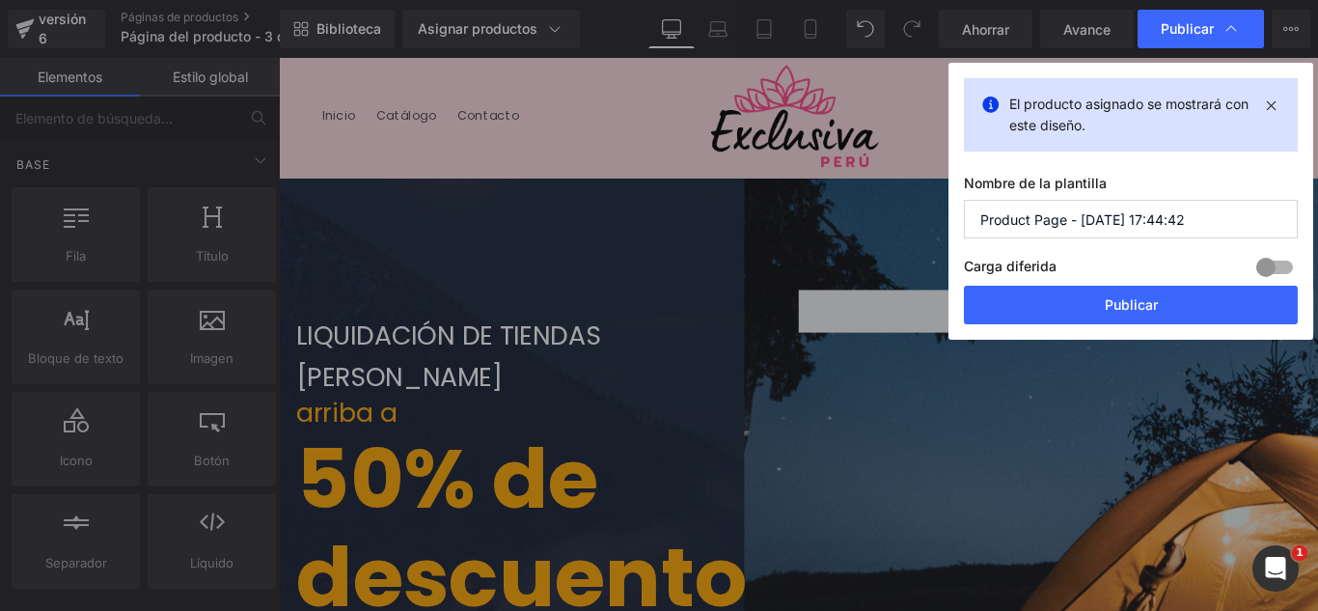
click at [1184, 224] on input "Product Page - [DATE] 17:44:42" at bounding box center [1131, 219] width 334 height 39
click at [1183, 223] on input "Product Page - [DATE] 17:44:42" at bounding box center [1131, 219] width 334 height 39
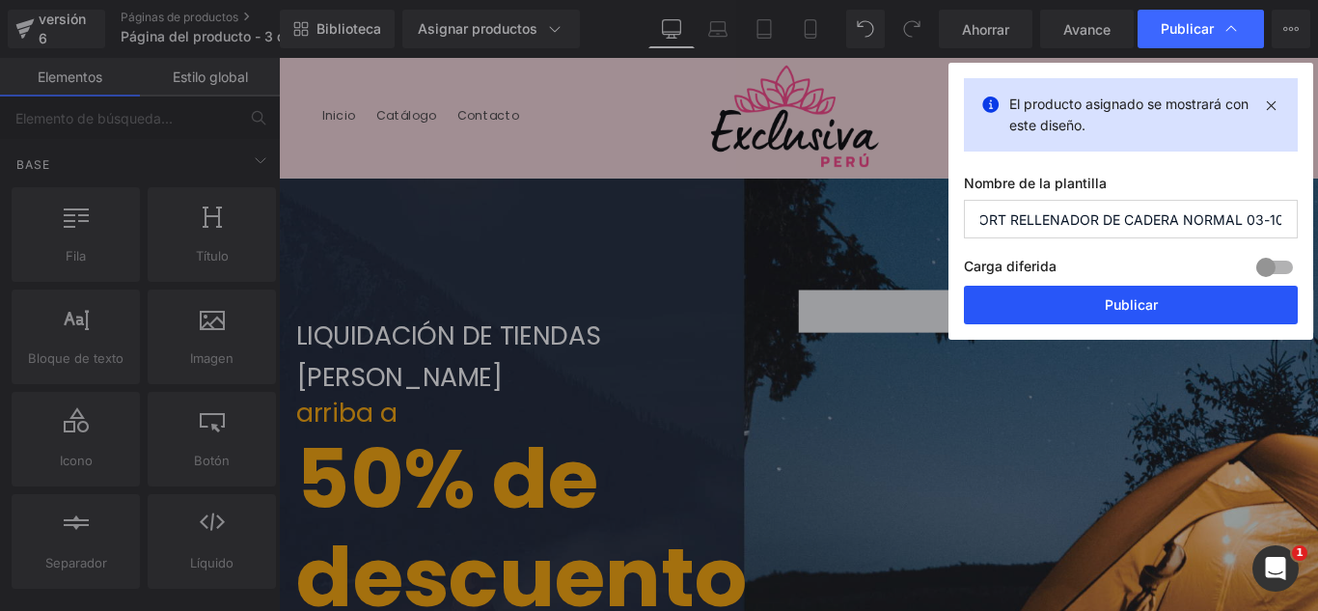
type input "SHORT RELLENADOR DE CADERA NORMAL 03-10"
drag, startPoint x: 1020, startPoint y: 285, endPoint x: 1195, endPoint y: 316, distance: 177.4
click at [1195, 316] on button "Publicar" at bounding box center [1131, 305] width 334 height 39
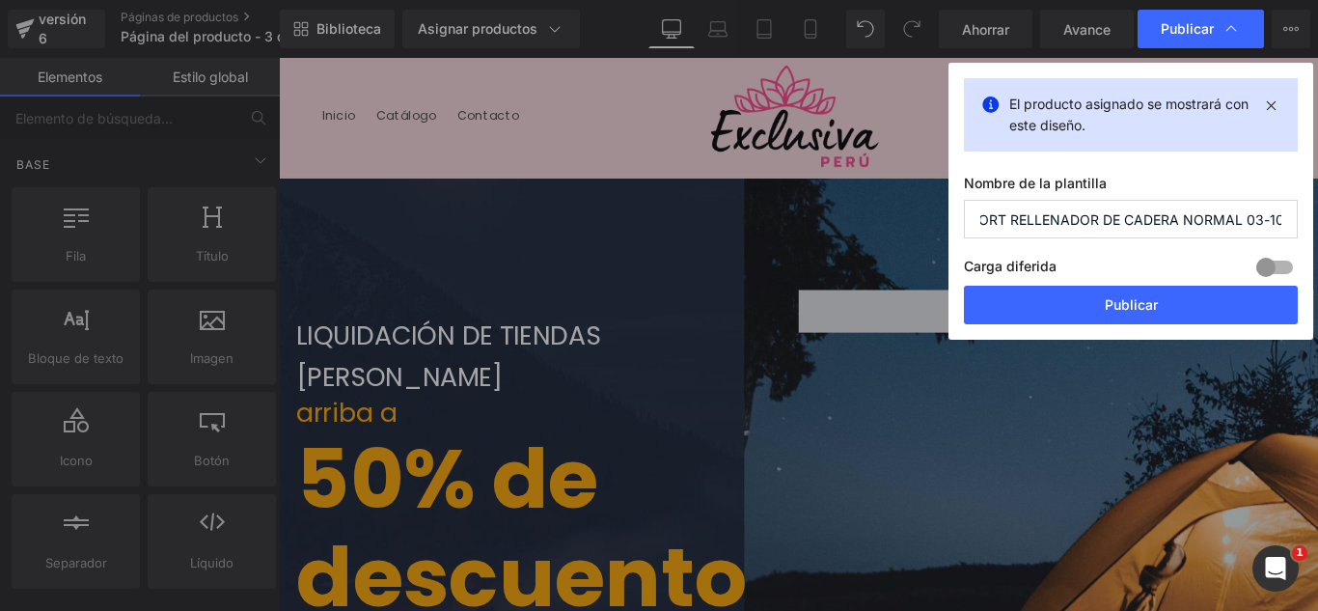
click at [1308, 346] on span at bounding box center [1152, 342] width 579 height 48
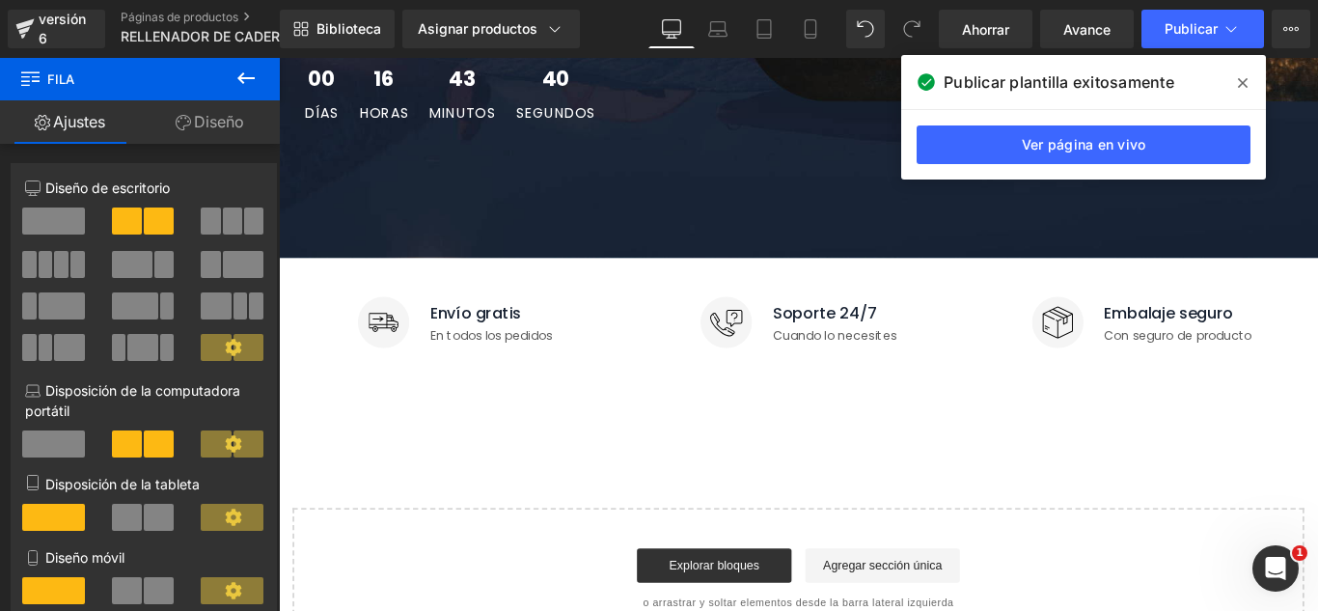
scroll to position [277, 0]
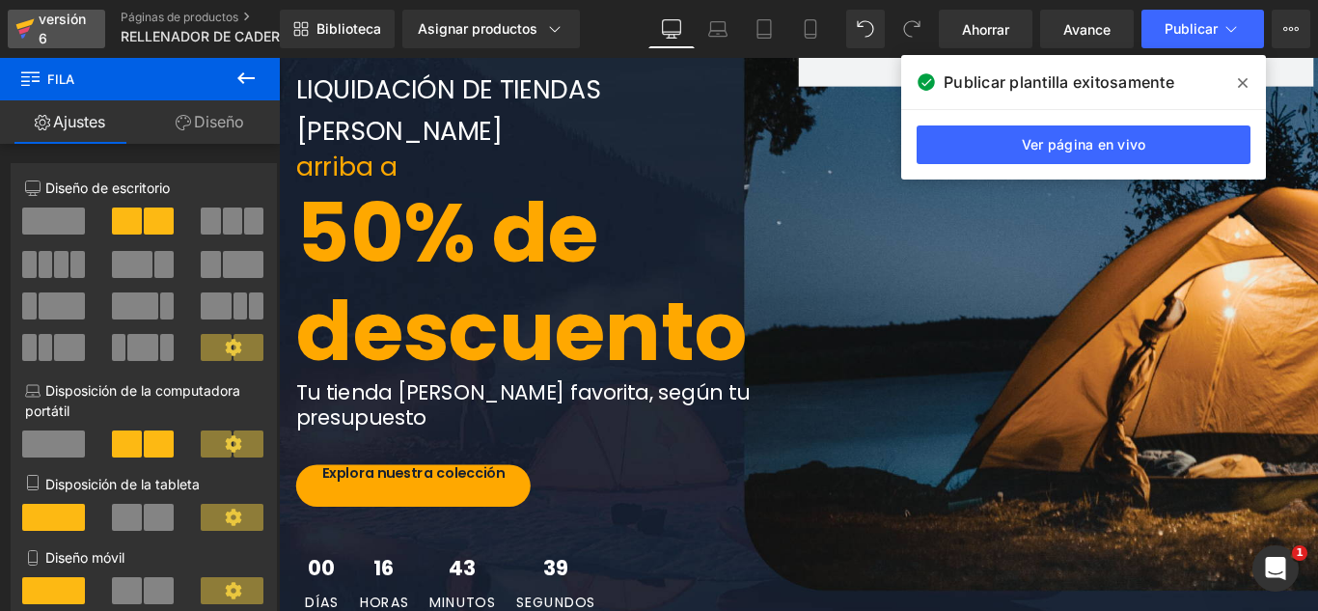
click at [42, 13] on font "versión 6" at bounding box center [62, 29] width 47 height 36
